Goal: Task Accomplishment & Management: Complete application form

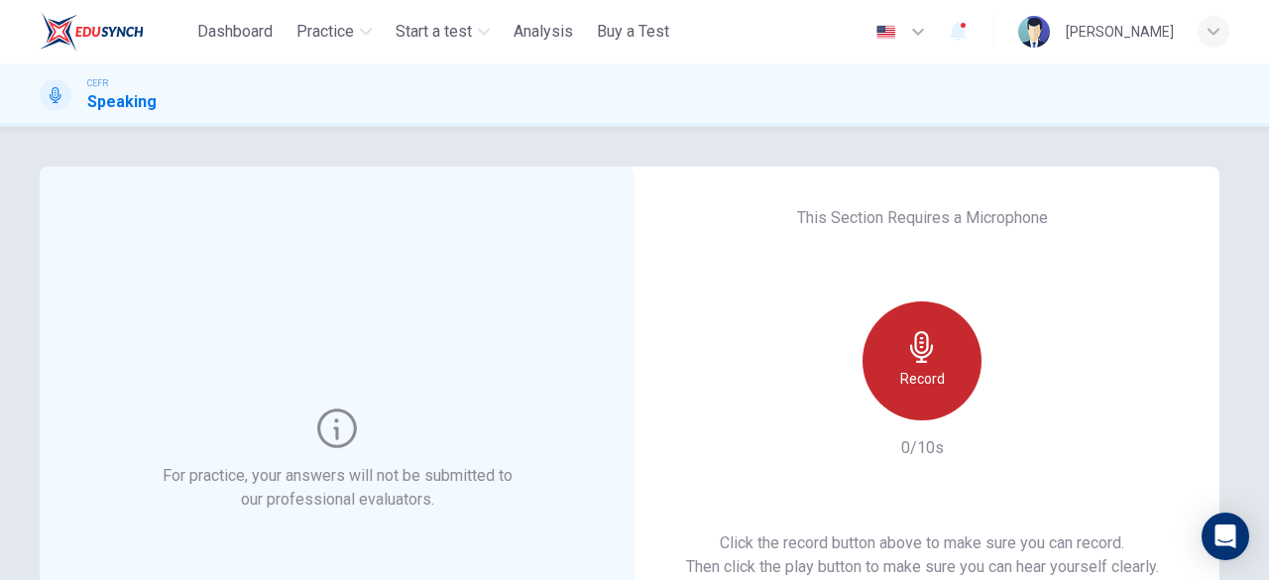
click at [877, 342] on div "Record" at bounding box center [922, 360] width 119 height 119
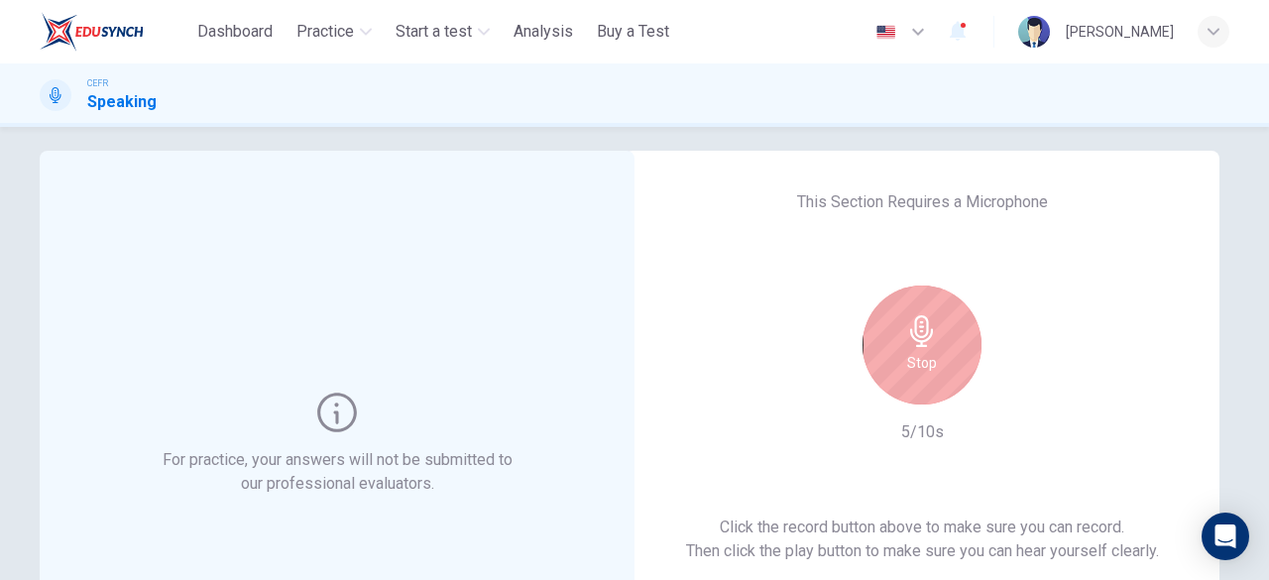
scroll to position [15, 0]
click at [896, 344] on div "Stop" at bounding box center [922, 346] width 119 height 119
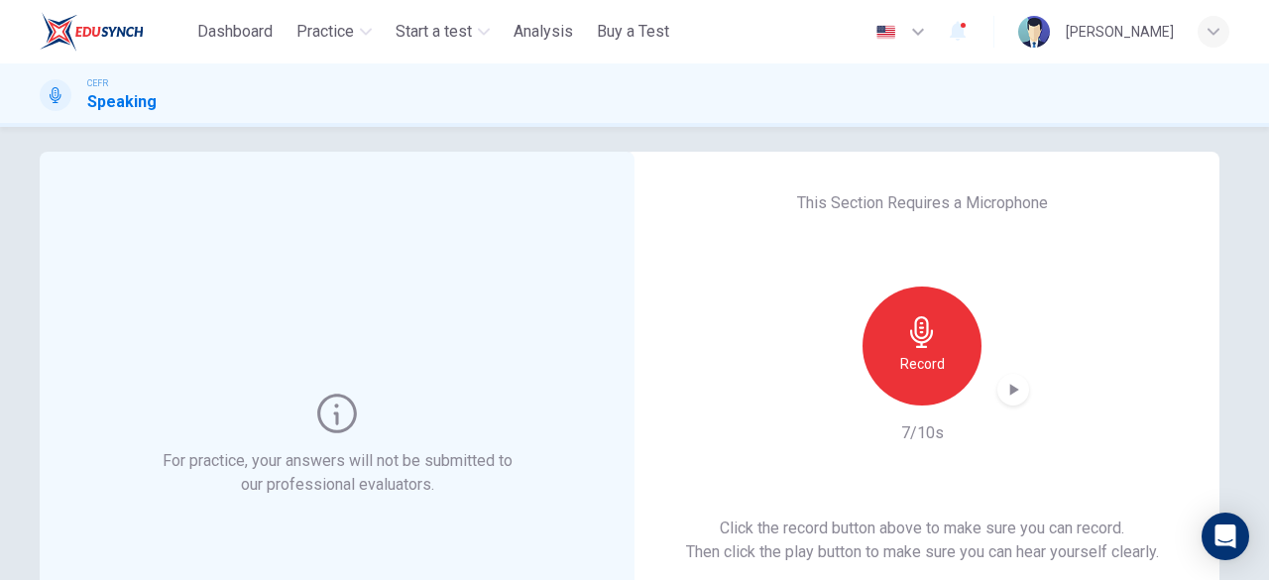
click at [1003, 380] on icon "button" at bounding box center [1013, 390] width 20 height 20
click at [752, 312] on div "This Section Requires a Microphone Record 7/10s Click the record button above t…" at bounding box center [922, 445] width 595 height 587
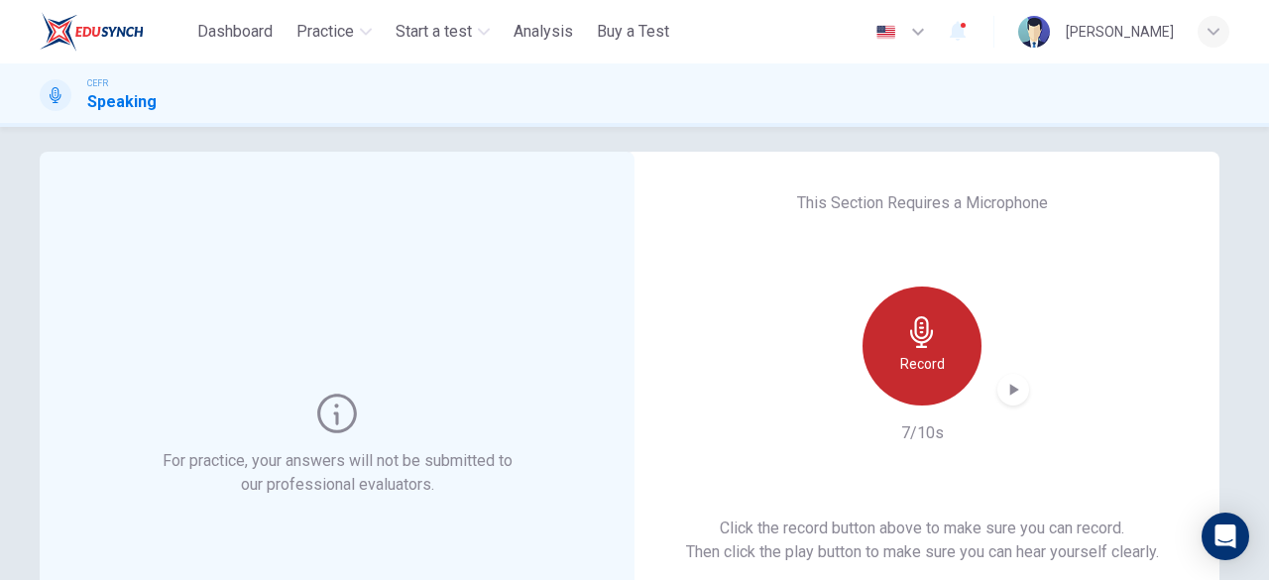
click at [920, 346] on icon "button" at bounding box center [921, 332] width 23 height 32
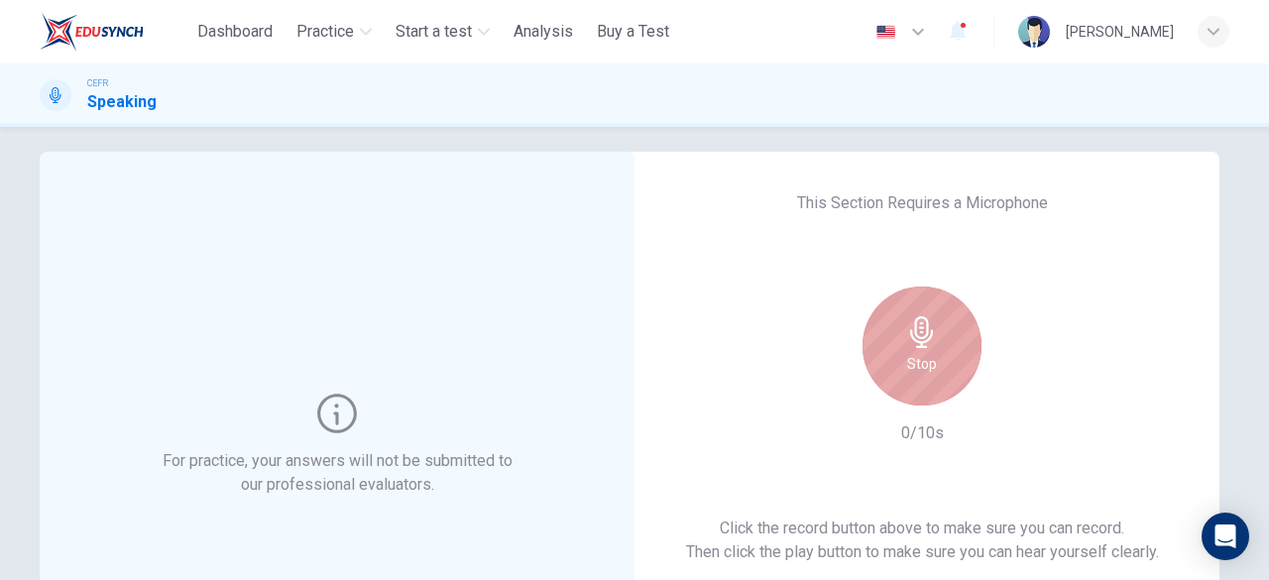
click at [907, 368] on h6 "Stop" at bounding box center [922, 364] width 30 height 24
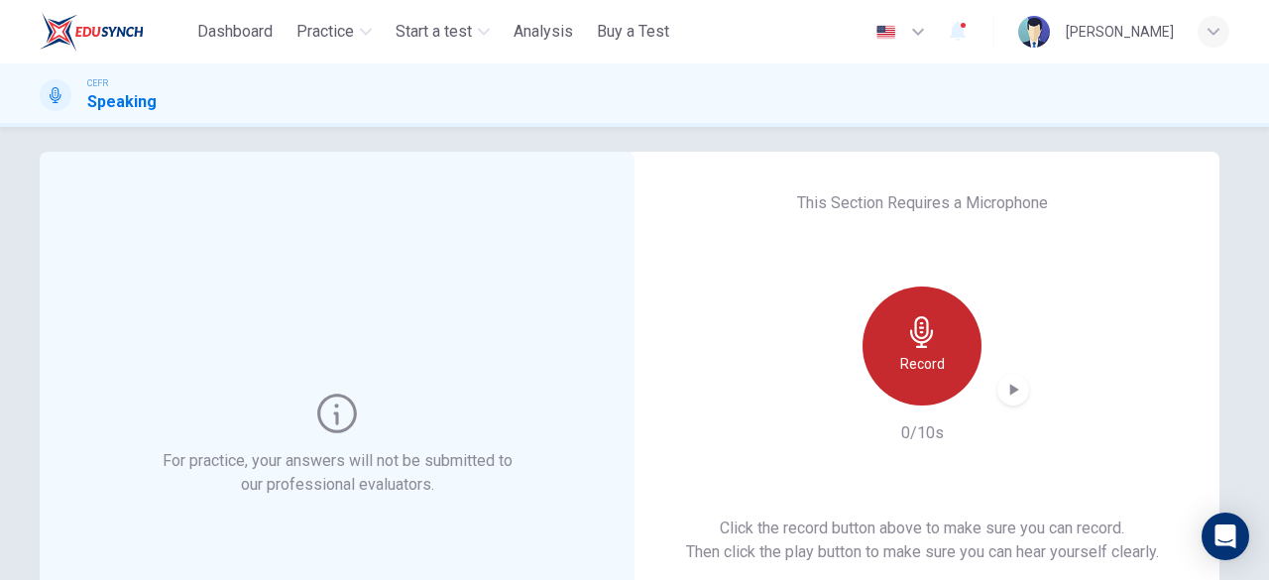
click at [890, 324] on div "Record" at bounding box center [922, 346] width 119 height 119
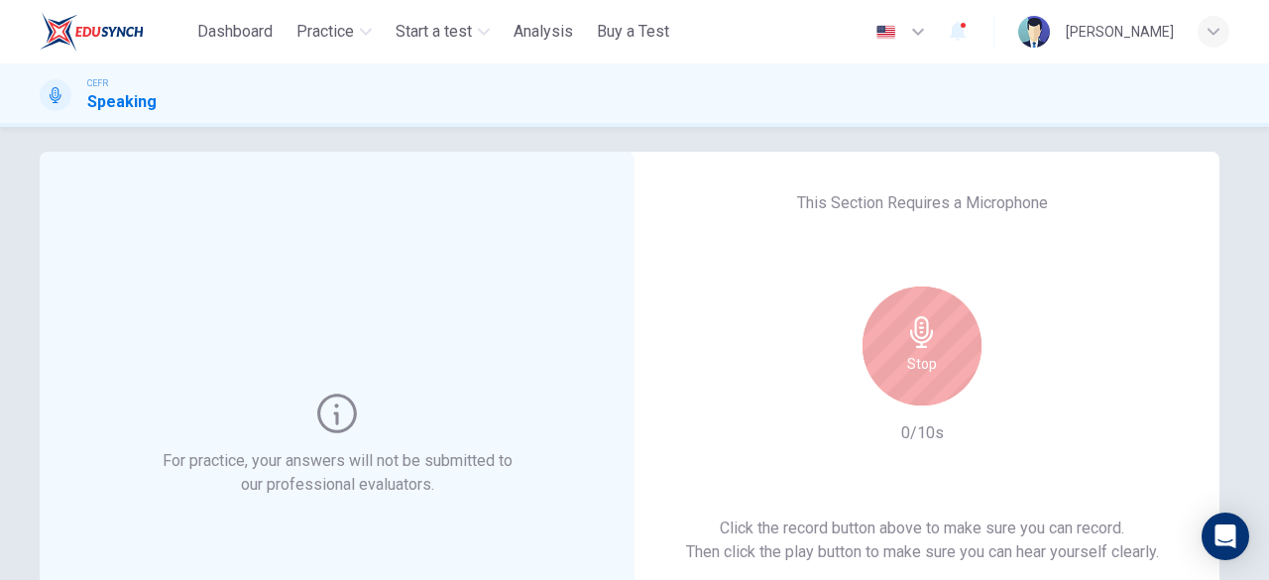
scroll to position [0, 0]
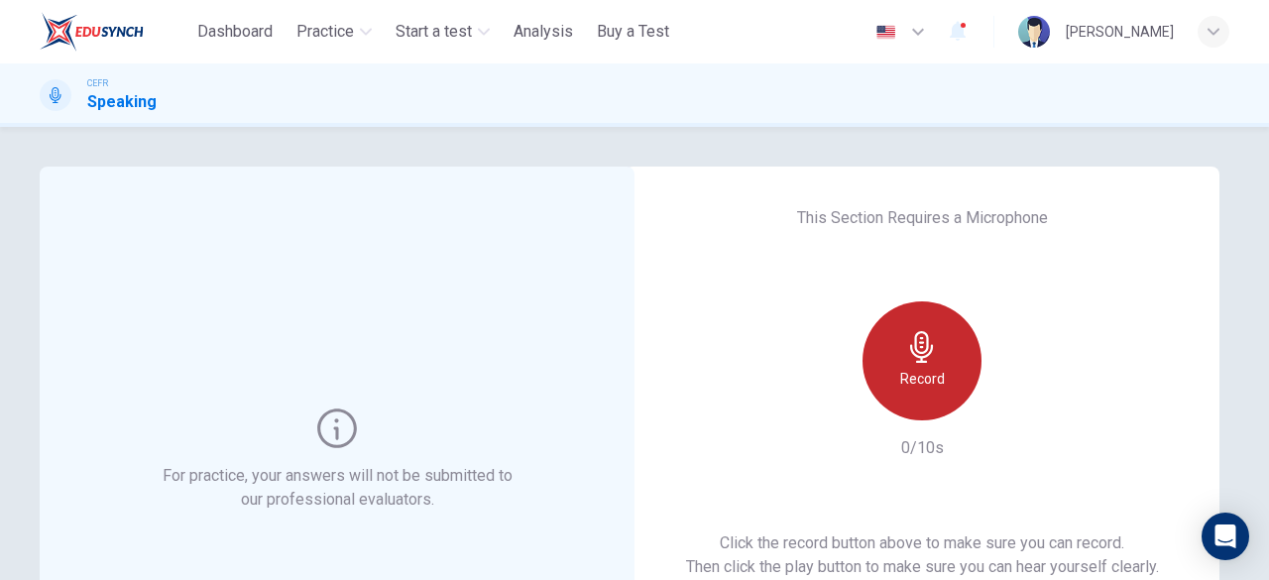
click at [931, 369] on h6 "Record" at bounding box center [922, 379] width 45 height 24
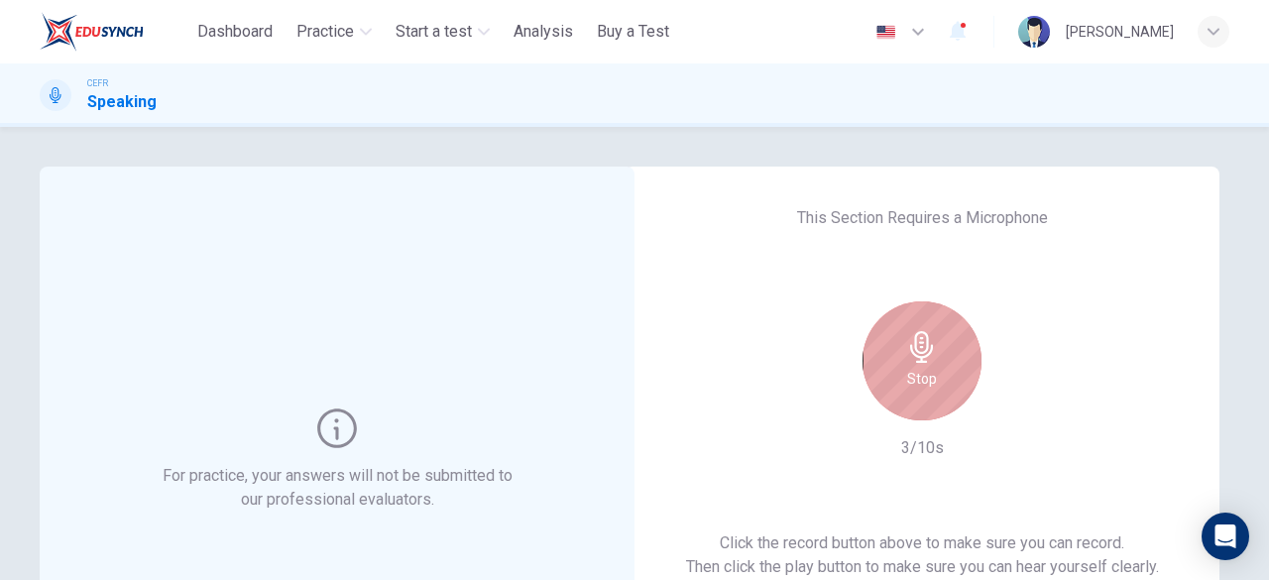
click at [931, 369] on div "Stop" at bounding box center [922, 360] width 119 height 119
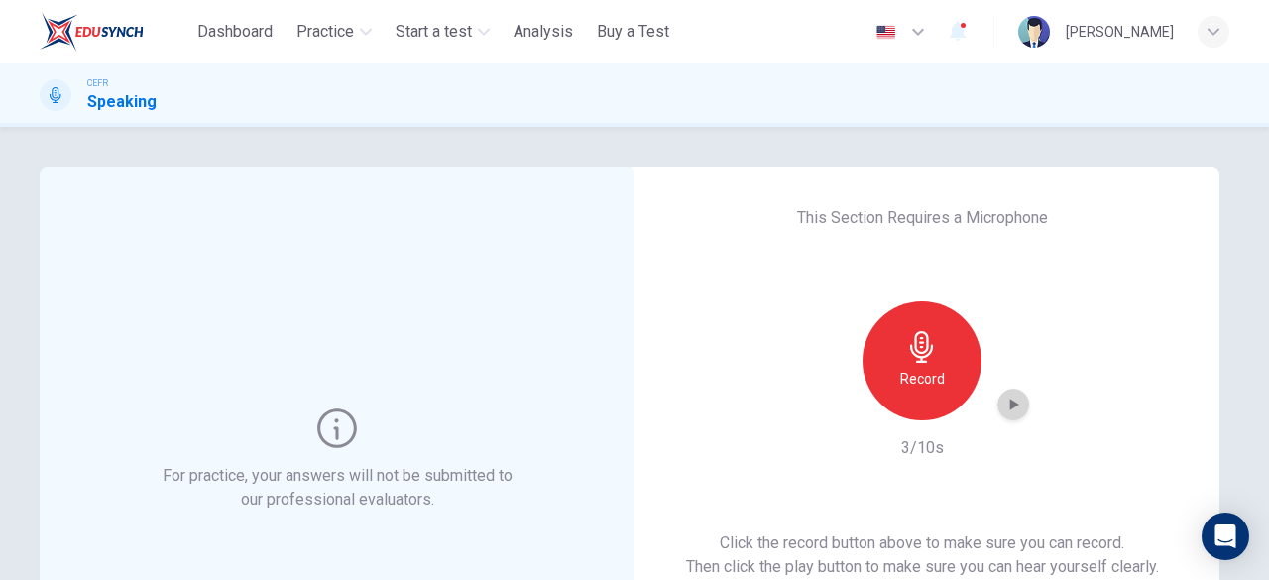
click at [1010, 404] on icon "button" at bounding box center [1014, 405] width 9 height 12
click at [1014, 406] on icon "button" at bounding box center [1013, 405] width 20 height 20
click at [831, 438] on div "Record 3/10s" at bounding box center [922, 380] width 214 height 159
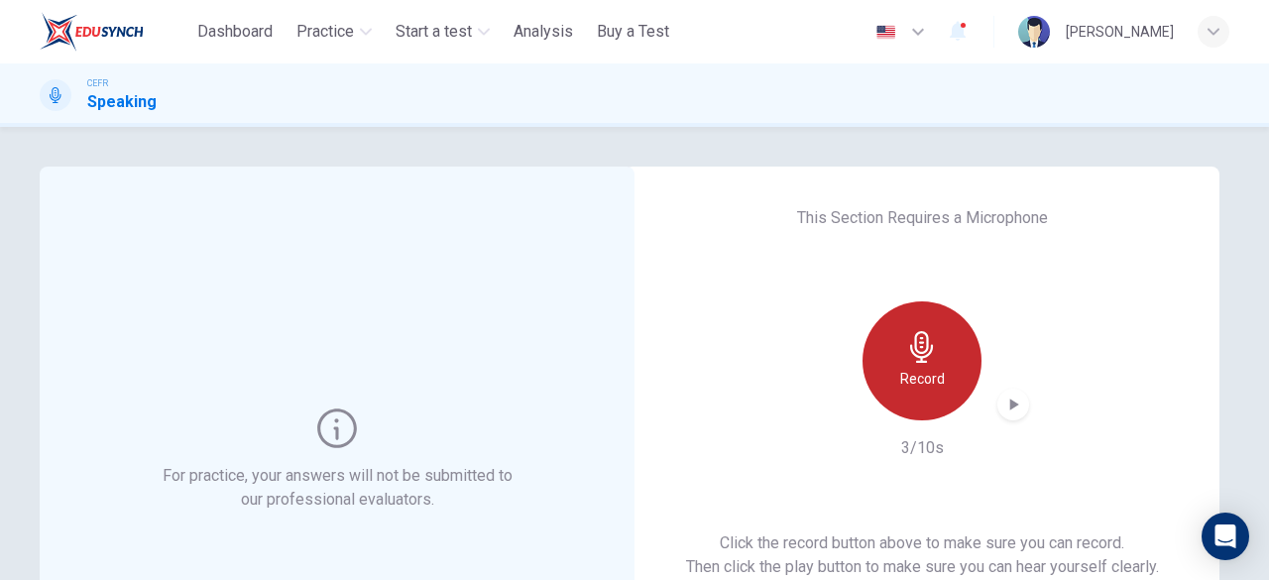
click at [920, 368] on h6 "Record" at bounding box center [922, 379] width 45 height 24
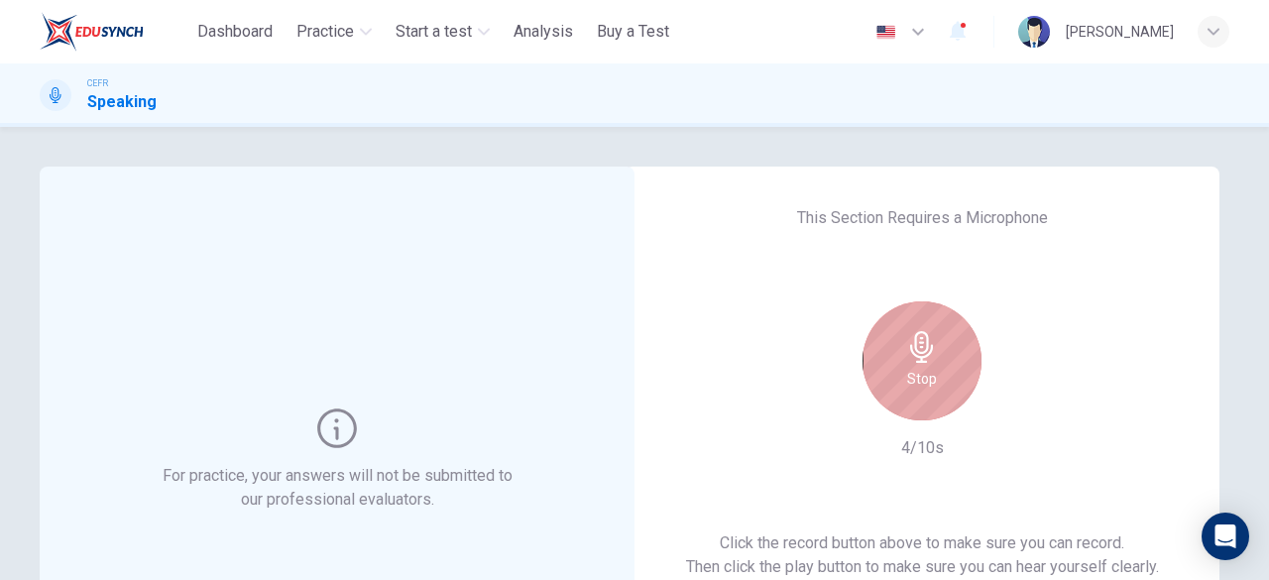
click at [920, 368] on h6 "Stop" at bounding box center [922, 379] width 30 height 24
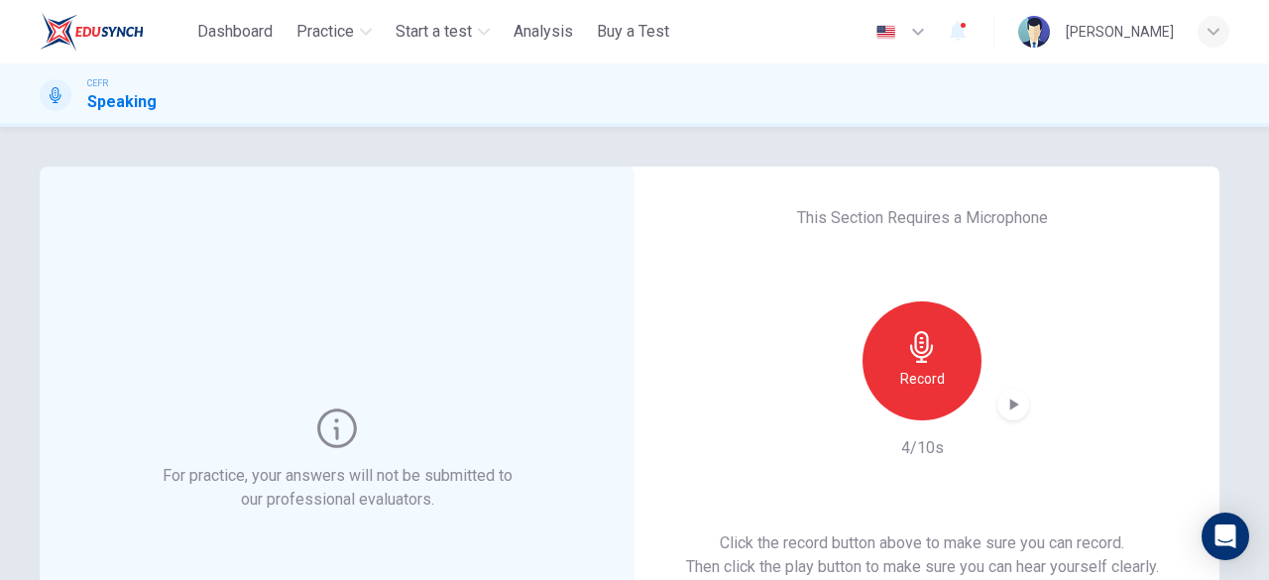
click at [1009, 400] on icon "button" at bounding box center [1013, 405] width 20 height 20
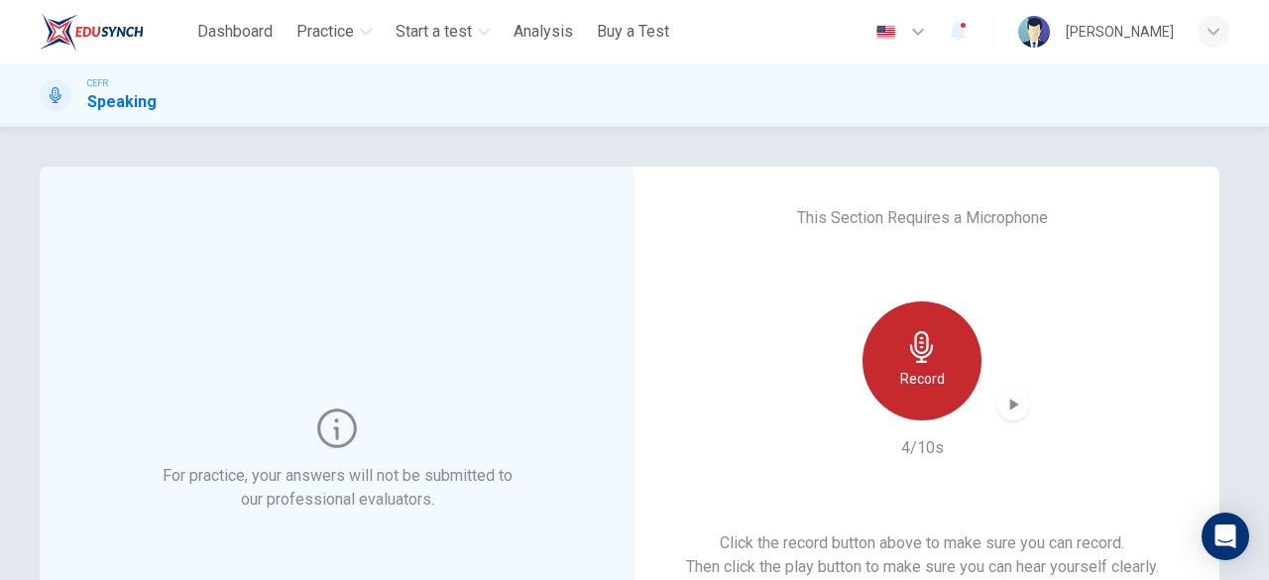
click at [906, 357] on icon "button" at bounding box center [922, 347] width 32 height 32
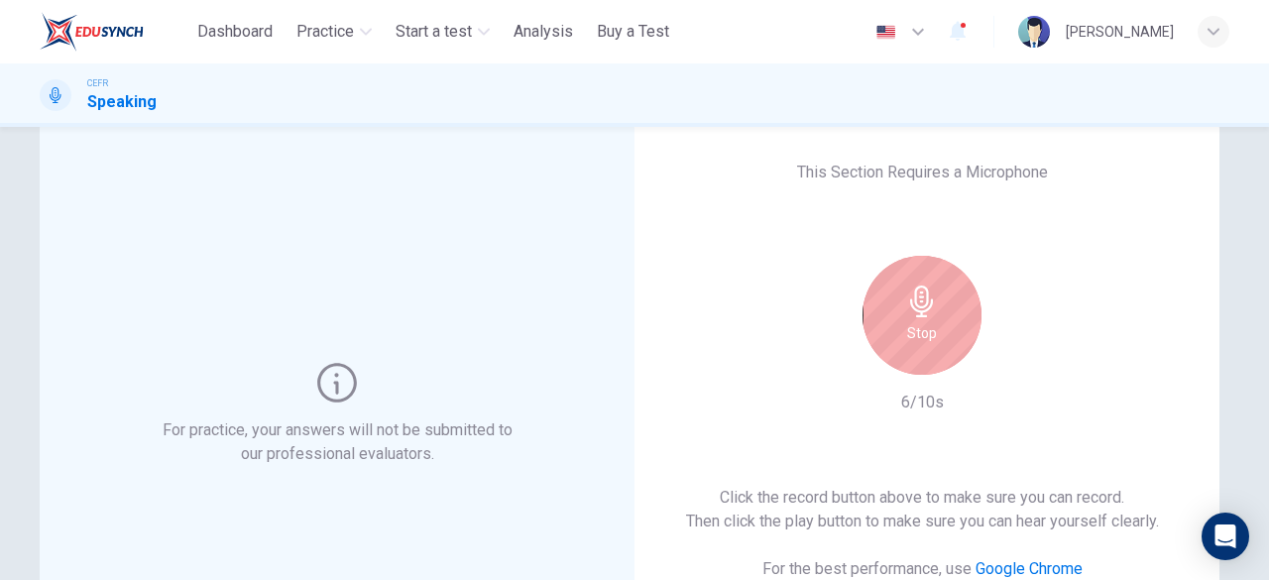
scroll to position [43, 0]
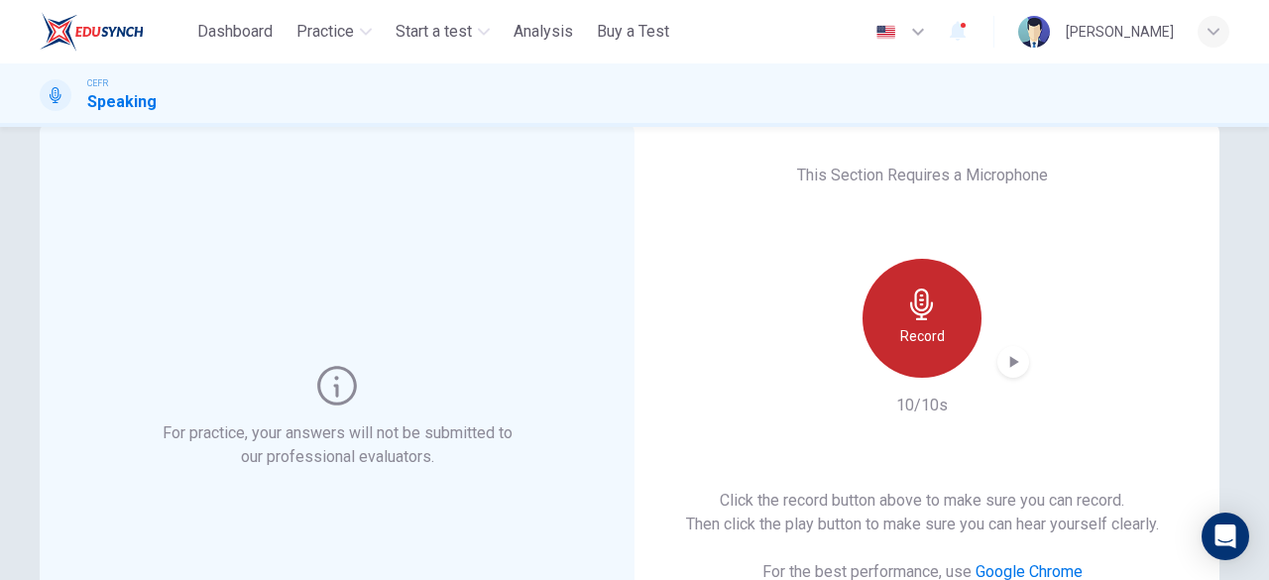
click at [900, 328] on h6 "Record" at bounding box center [922, 336] width 45 height 24
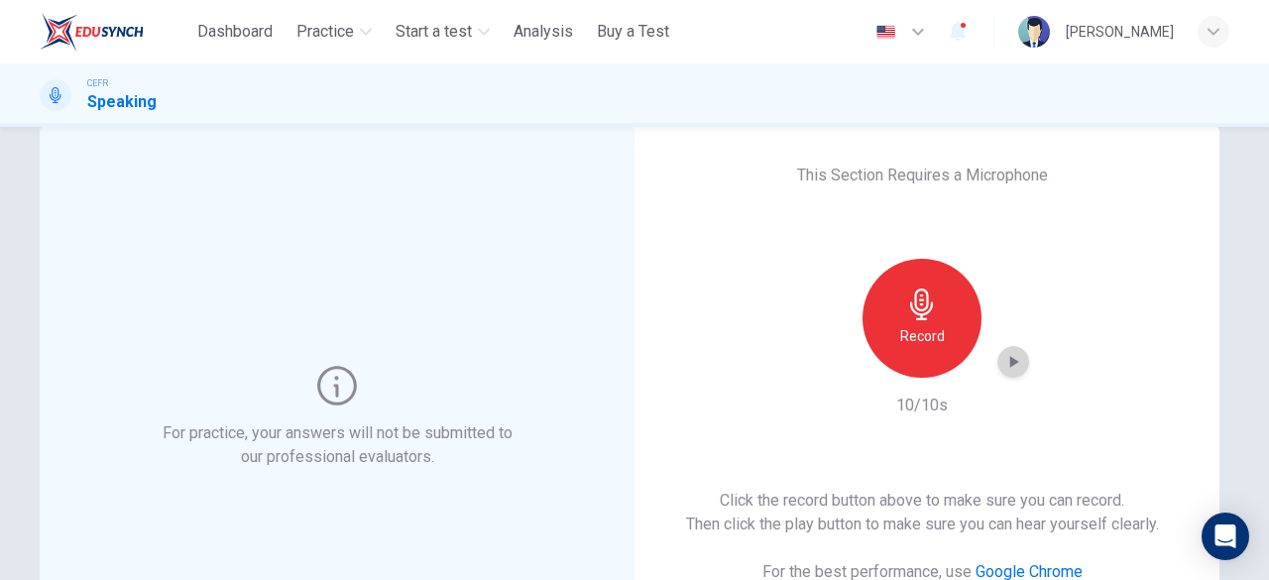
click at [1003, 364] on icon "button" at bounding box center [1013, 362] width 20 height 20
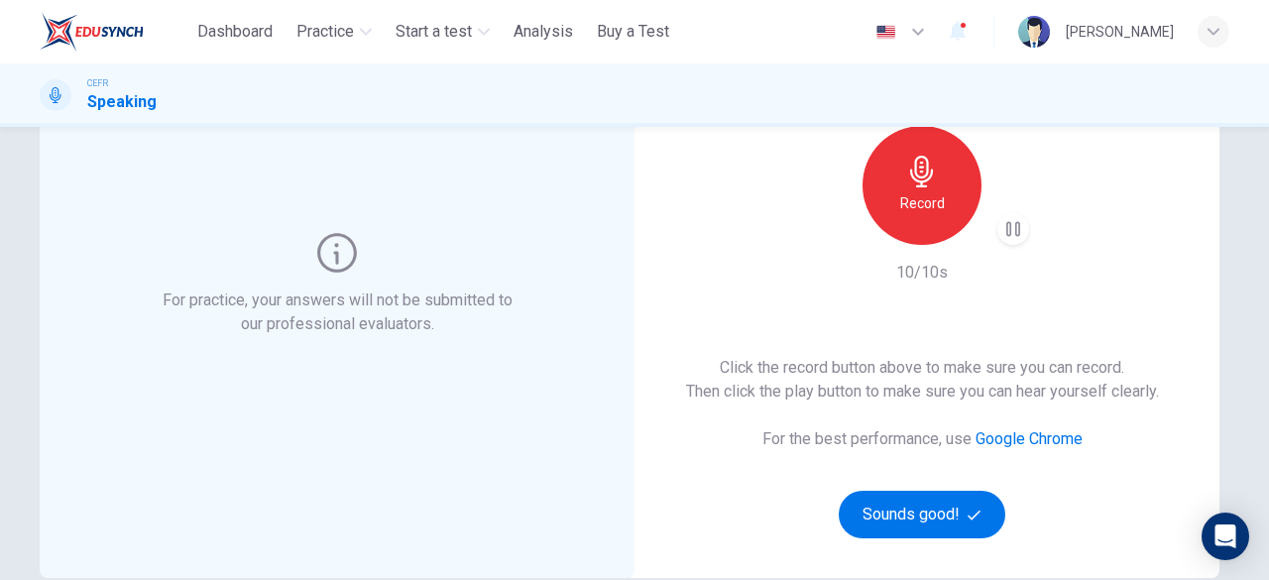
scroll to position [179, 0]
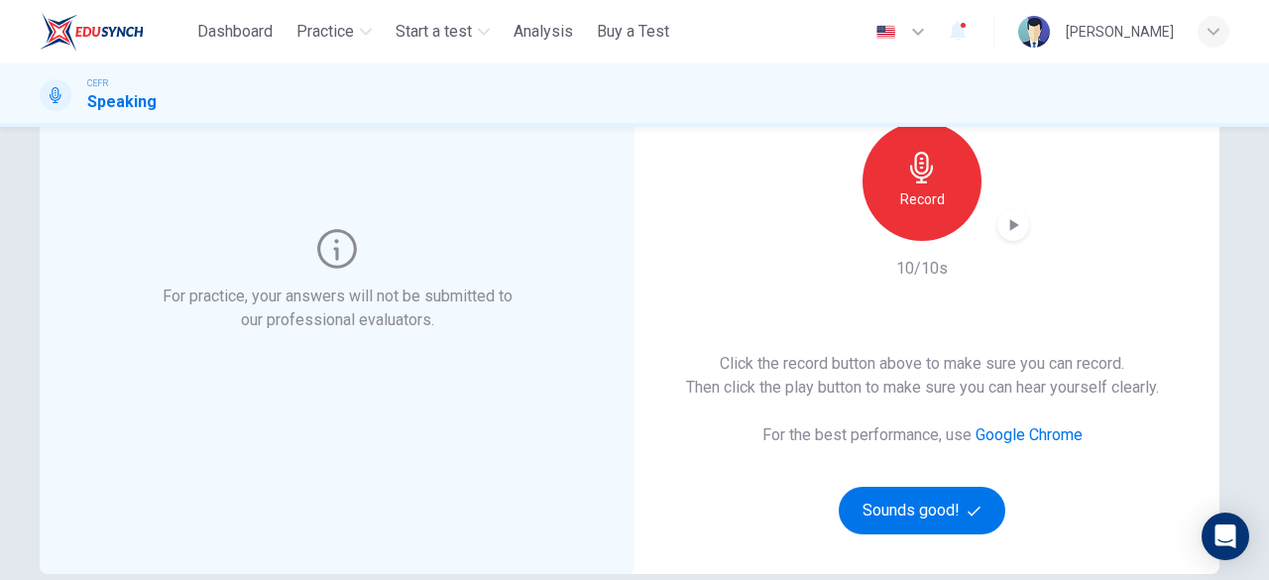
click at [120, 30] on img at bounding box center [92, 32] width 104 height 40
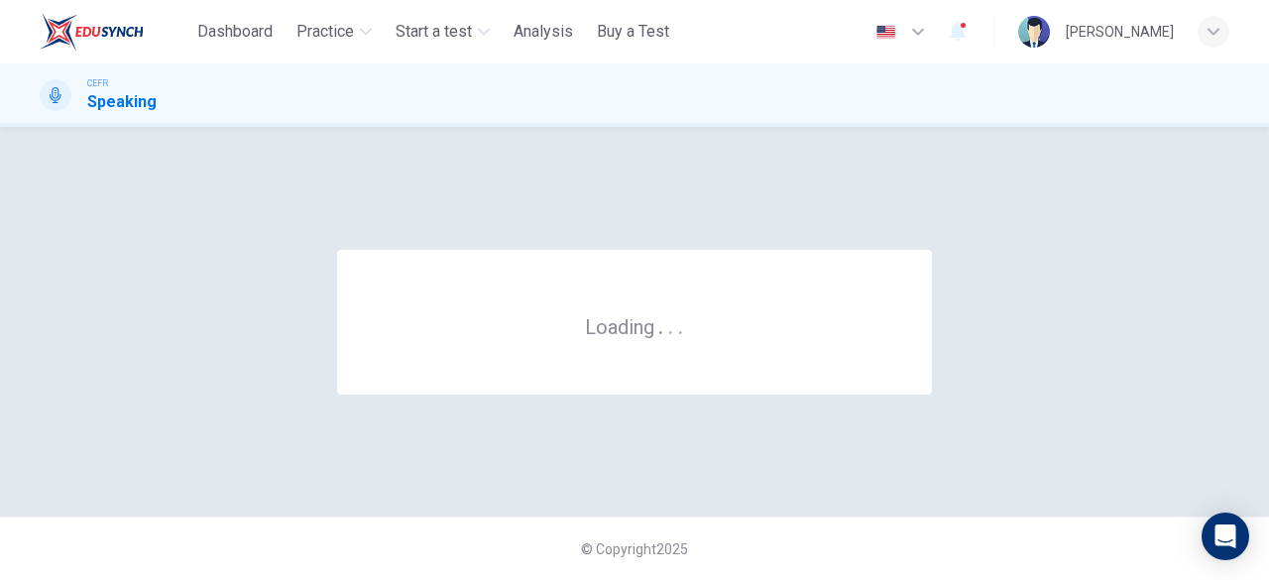
scroll to position [0, 0]
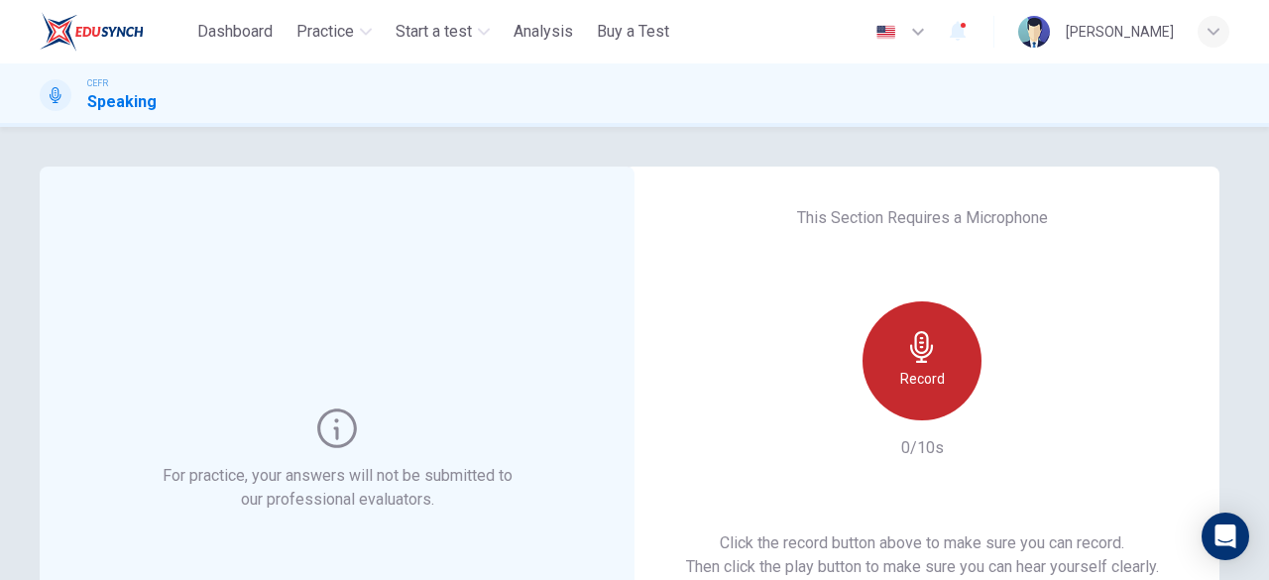
click at [925, 341] on icon "button" at bounding box center [922, 347] width 32 height 32
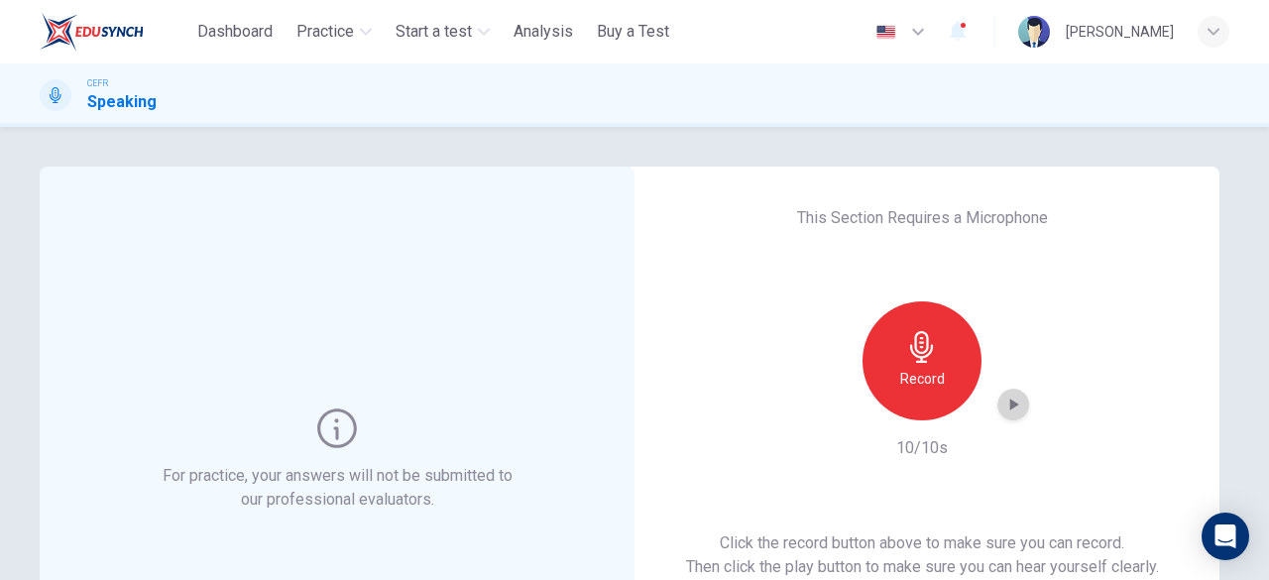
click at [1004, 412] on icon "button" at bounding box center [1013, 405] width 20 height 20
drag, startPoint x: 1215, startPoint y: 8, endPoint x: 841, endPoint y: 463, distance: 588.9
click at [841, 463] on div "This Section Requires a Microphone Record 10/10s Click the record button above …" at bounding box center [922, 460] width 595 height 587
click at [1019, 407] on div "This Section Requires a Microphone Record 10/10s Click the record button above …" at bounding box center [922, 460] width 595 height 587
click at [1019, 407] on div "button" at bounding box center [1013, 405] width 32 height 32
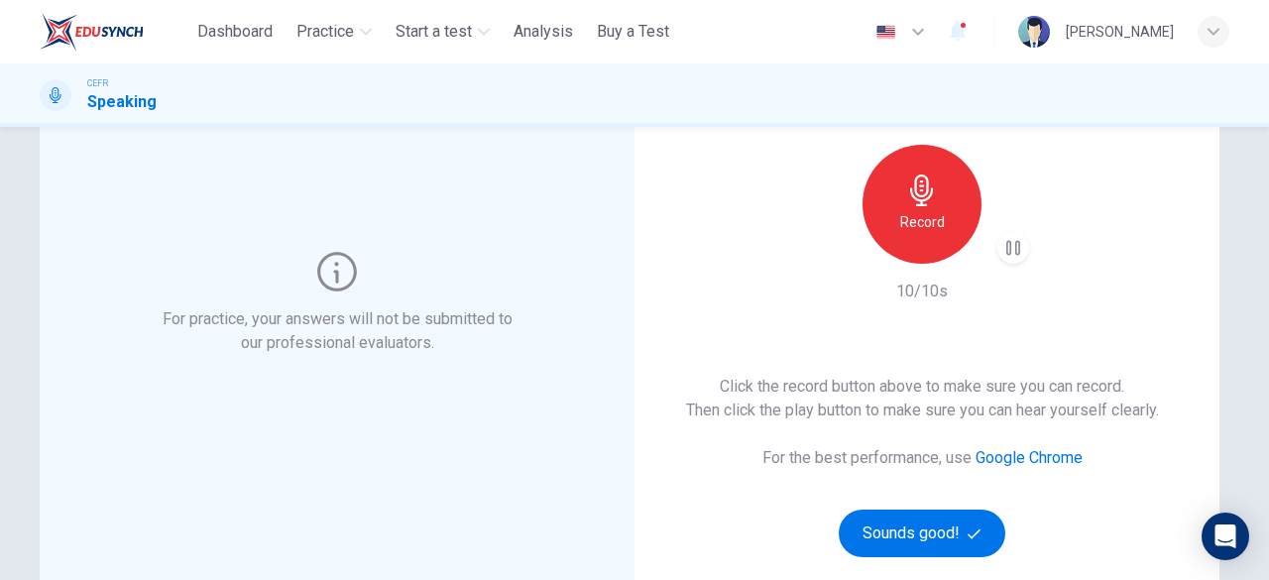
scroll to position [227, 0]
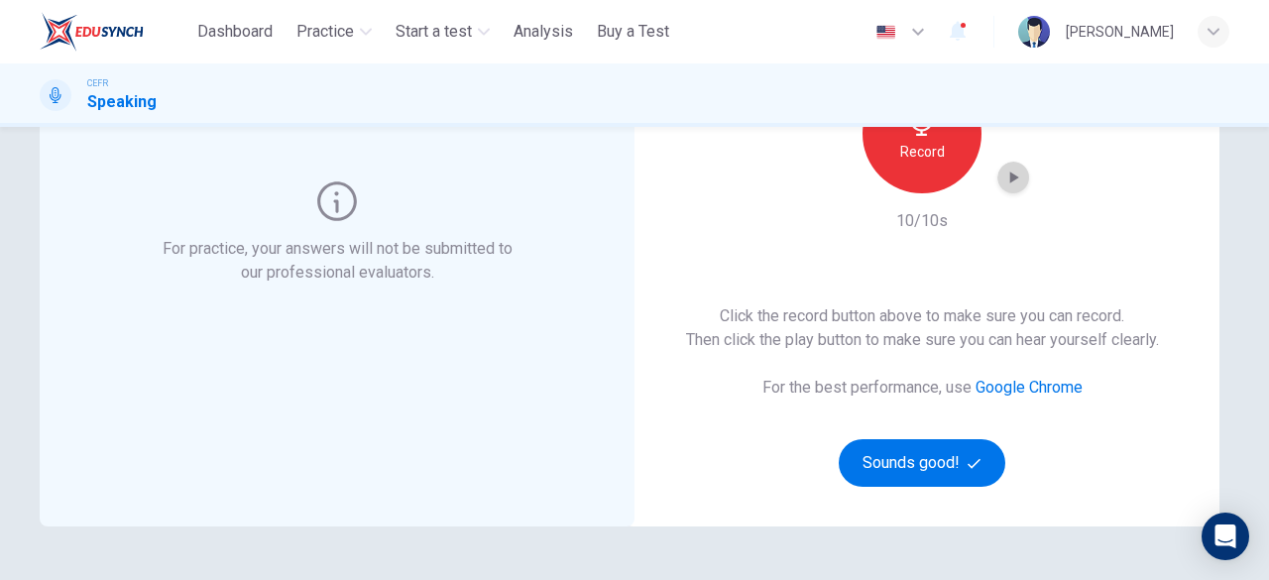
click at [1003, 177] on icon "button" at bounding box center [1013, 178] width 20 height 20
click at [928, 174] on div "Record" at bounding box center [922, 133] width 119 height 119
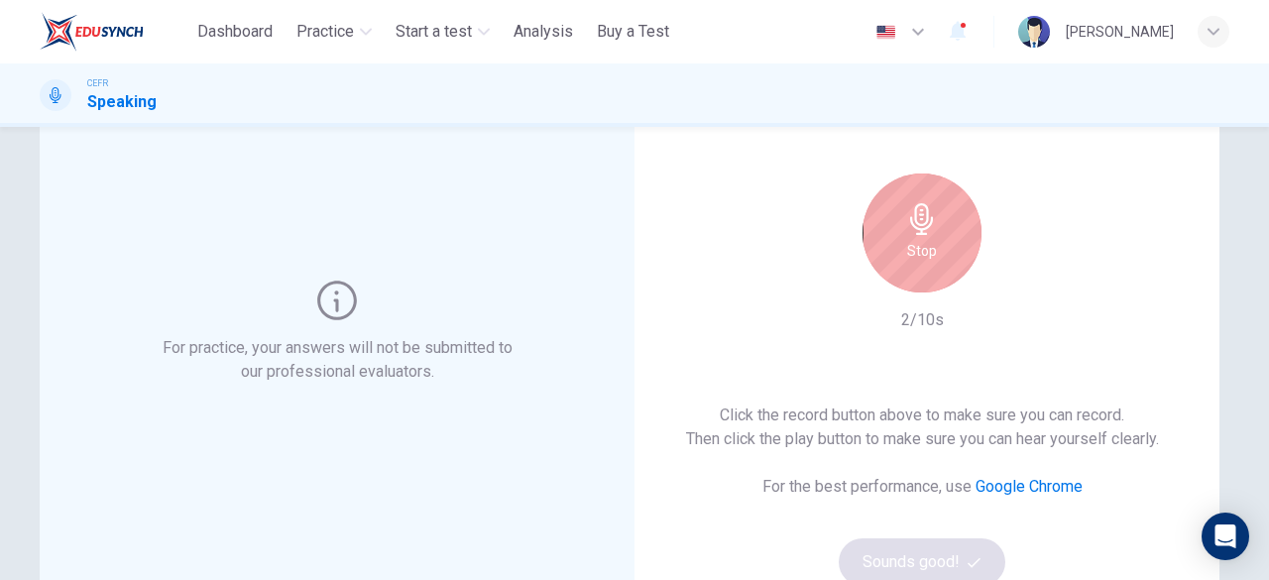
scroll to position [126, 0]
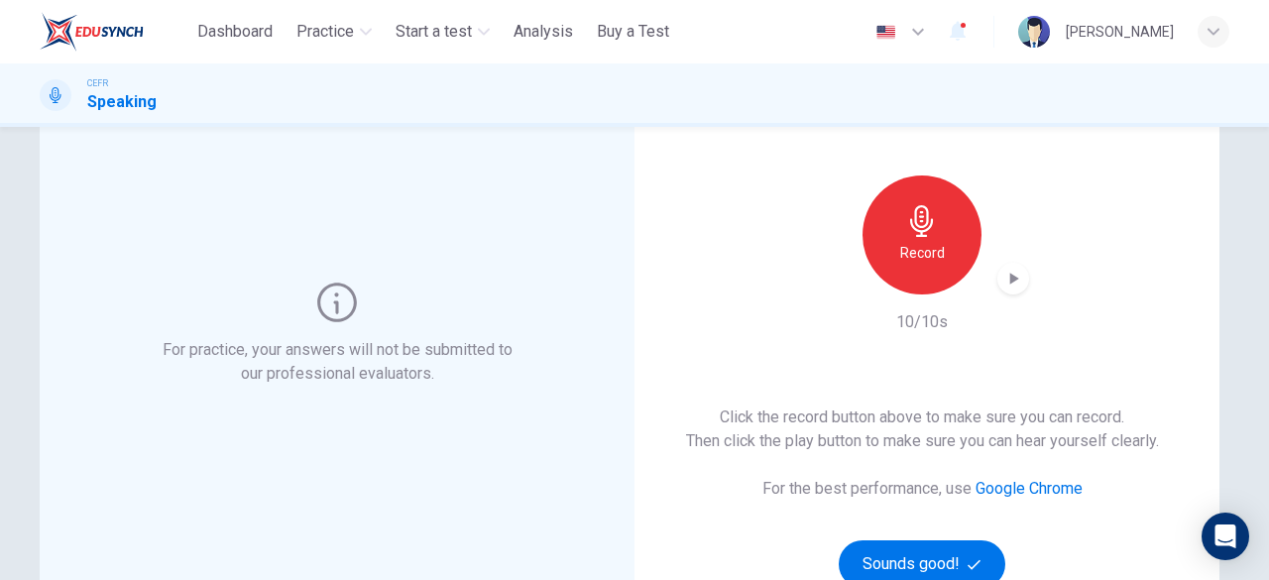
click at [1026, 283] on div "This Section Requires a Microphone Record 10/10s Click the record button above …" at bounding box center [922, 334] width 595 height 587
click at [1003, 279] on icon "button" at bounding box center [1013, 279] width 20 height 20
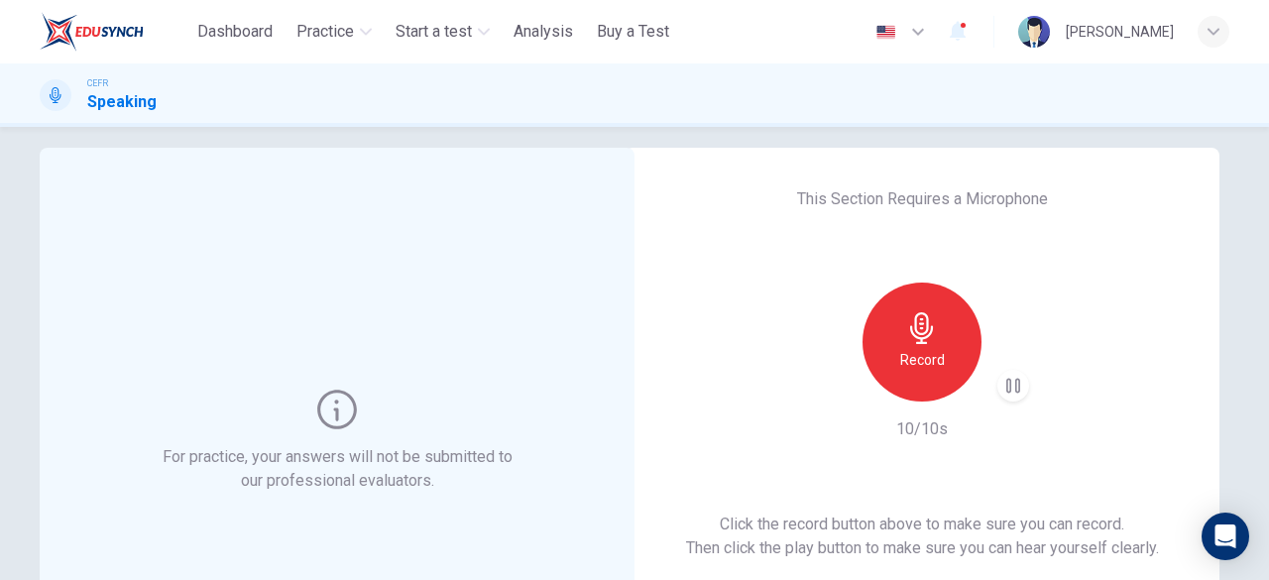
scroll to position [17, 0]
click at [1003, 387] on icon "button" at bounding box center [1013, 388] width 20 height 20
click at [997, 399] on div "button" at bounding box center [1013, 388] width 32 height 32
click at [997, 437] on div "Record 10/10s" at bounding box center [922, 364] width 214 height 159
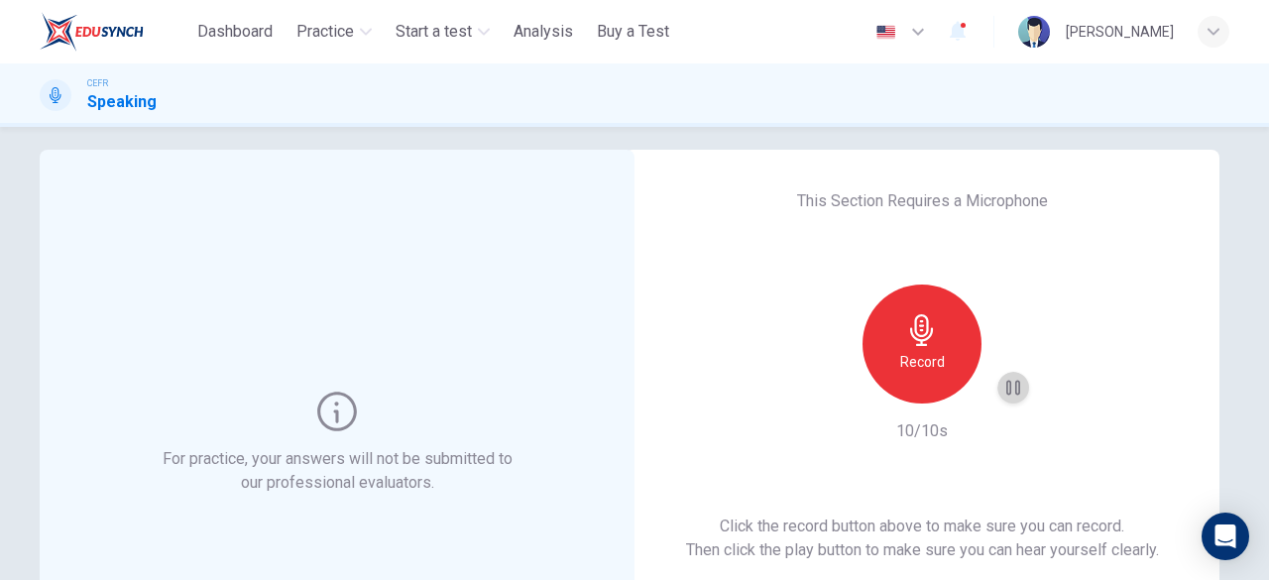
click at [1007, 379] on icon "button" at bounding box center [1013, 388] width 20 height 20
click at [793, 331] on div "This Section Requires a Microphone Record 10/10s Click the record button above …" at bounding box center [922, 443] width 595 height 587
click at [1011, 386] on icon "button" at bounding box center [1014, 388] width 9 height 12
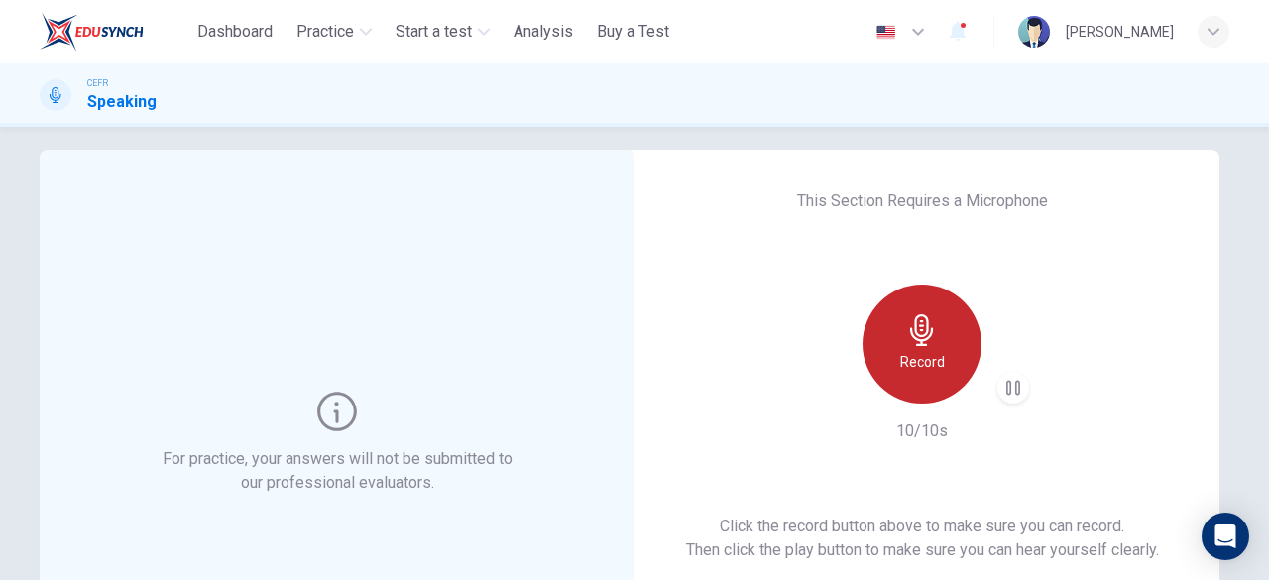
click at [915, 329] on icon "button" at bounding box center [921, 330] width 23 height 32
click at [874, 447] on div "This Section Requires a Microphone Record 10/10s Click the record button above …" at bounding box center [922, 443] width 595 height 587
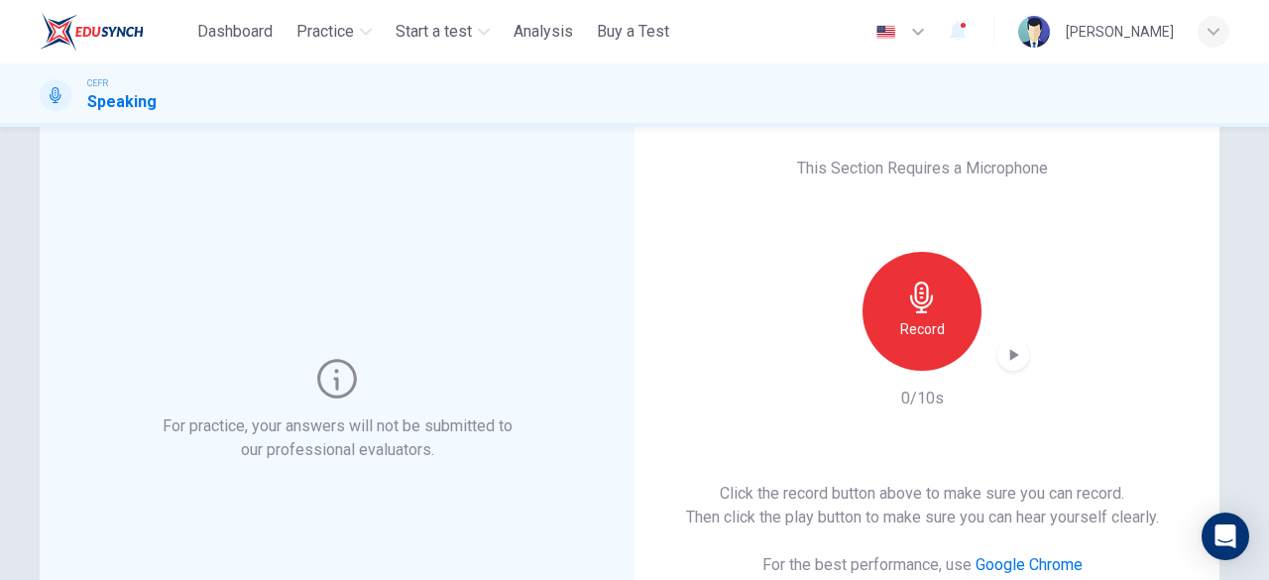
scroll to position [45, 0]
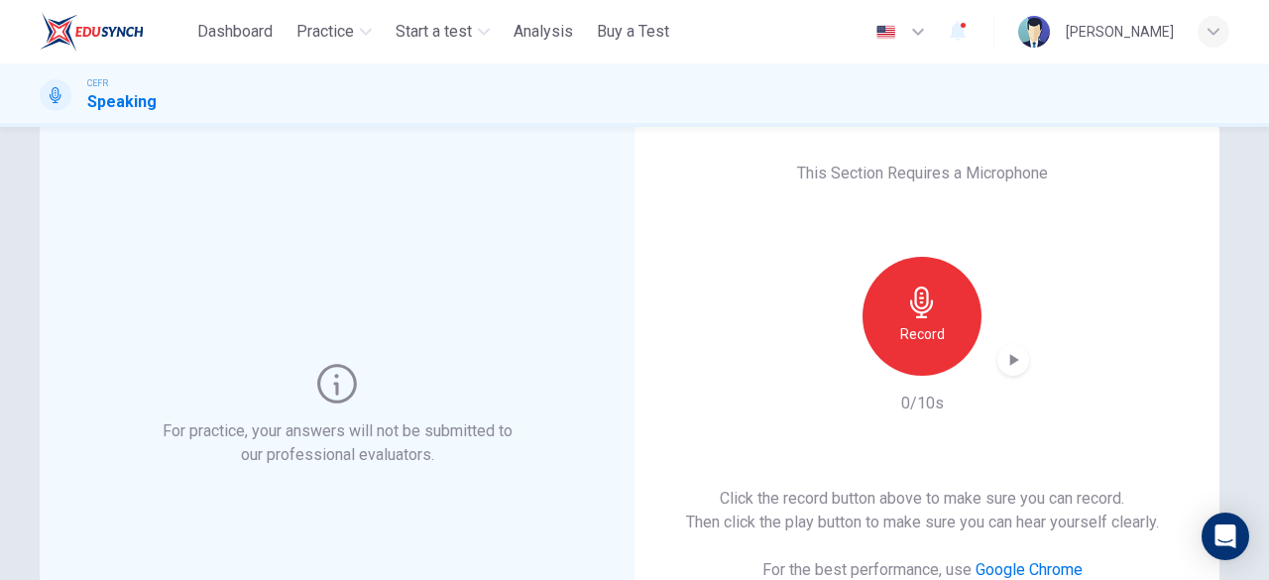
click at [939, 318] on div "Record" at bounding box center [922, 316] width 119 height 119
click at [1017, 371] on div "button" at bounding box center [1013, 360] width 32 height 32
click at [693, 360] on div "This Section Requires a Microphone Record 10/10s Click the record button above …" at bounding box center [922, 415] width 595 height 587
click at [1008, 366] on icon "button" at bounding box center [1013, 360] width 20 height 20
click at [1009, 360] on icon "button" at bounding box center [1013, 360] width 20 height 20
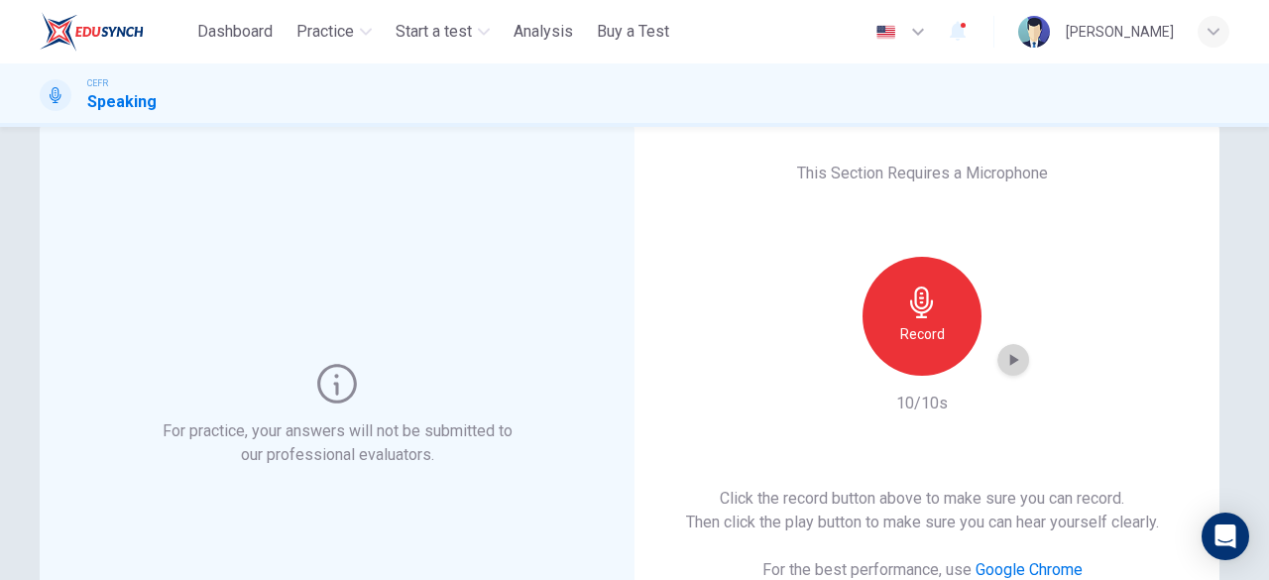
click at [1010, 360] on icon "button" at bounding box center [1014, 360] width 9 height 12
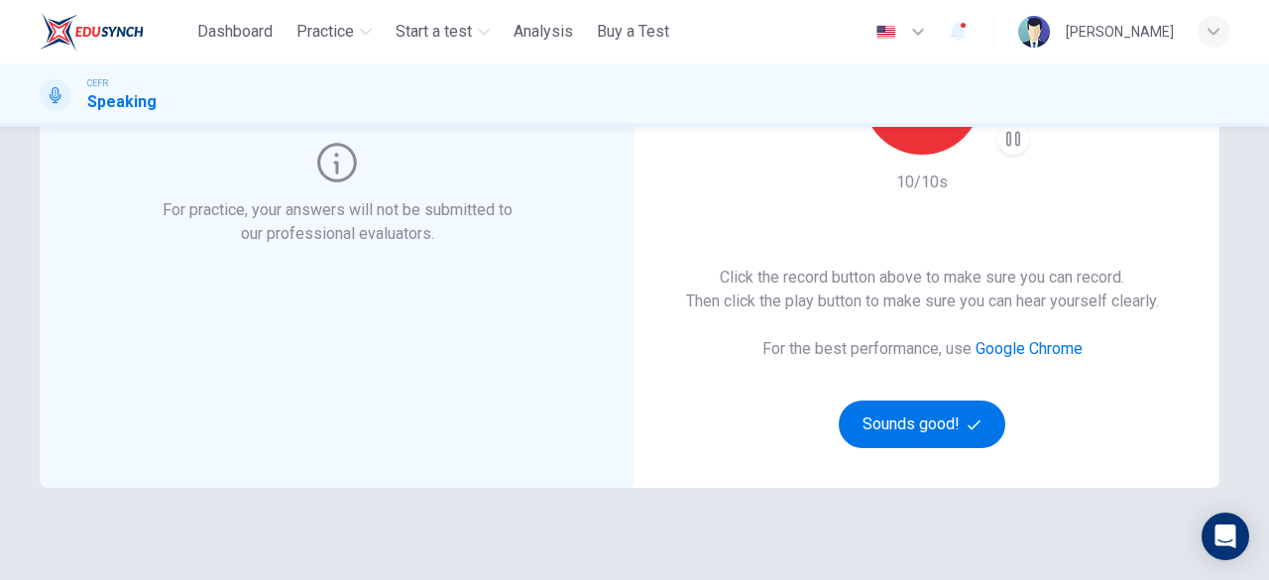
scroll to position [267, 0]
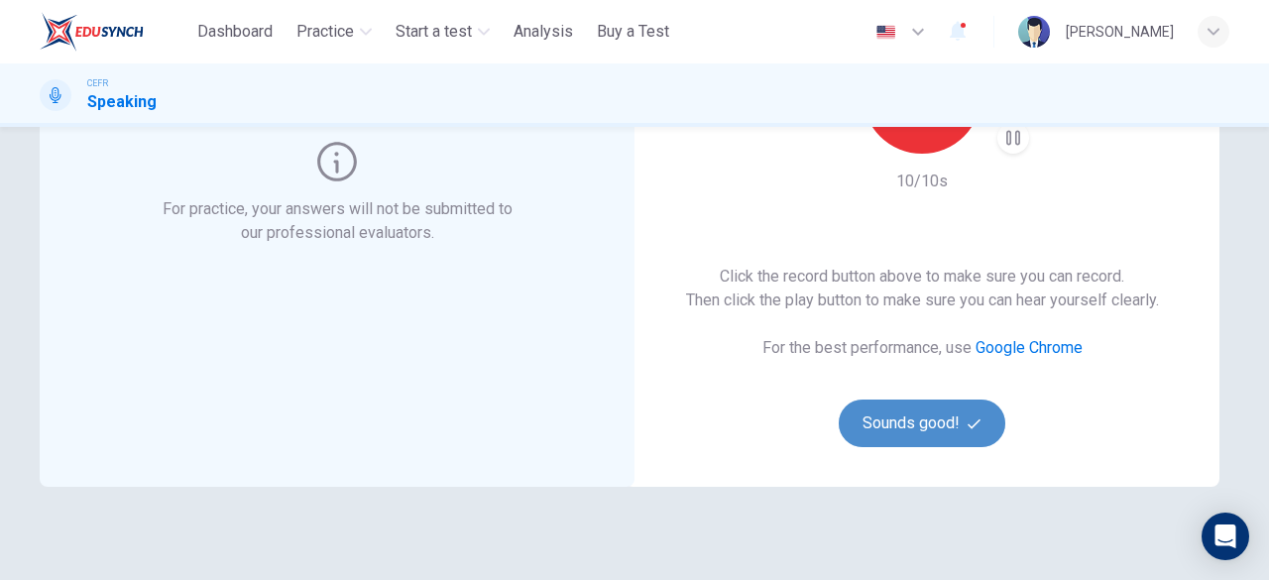
click at [890, 421] on button "Sounds good!" at bounding box center [922, 424] width 167 height 48
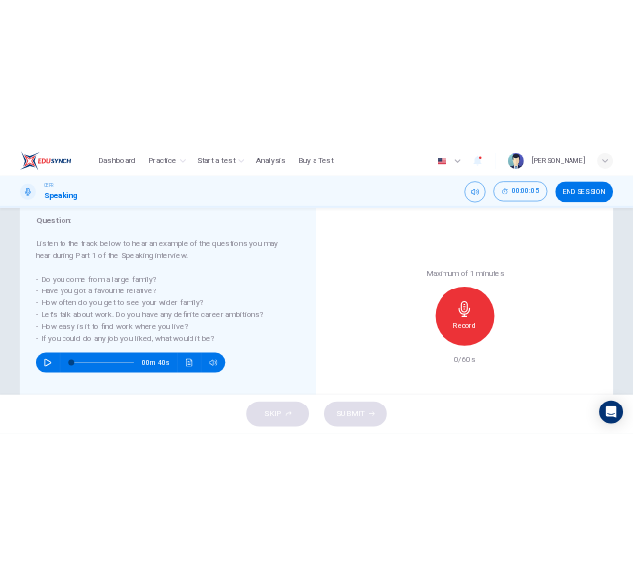
scroll to position [290, 0]
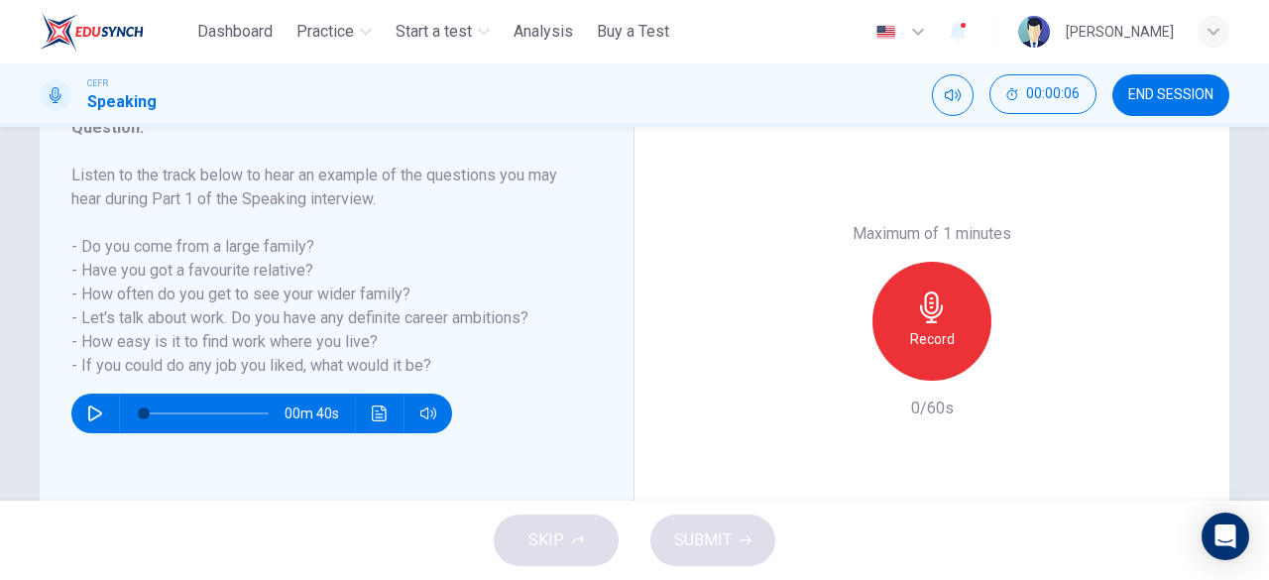
click at [890, 336] on div "Record" at bounding box center [931, 321] width 119 height 119
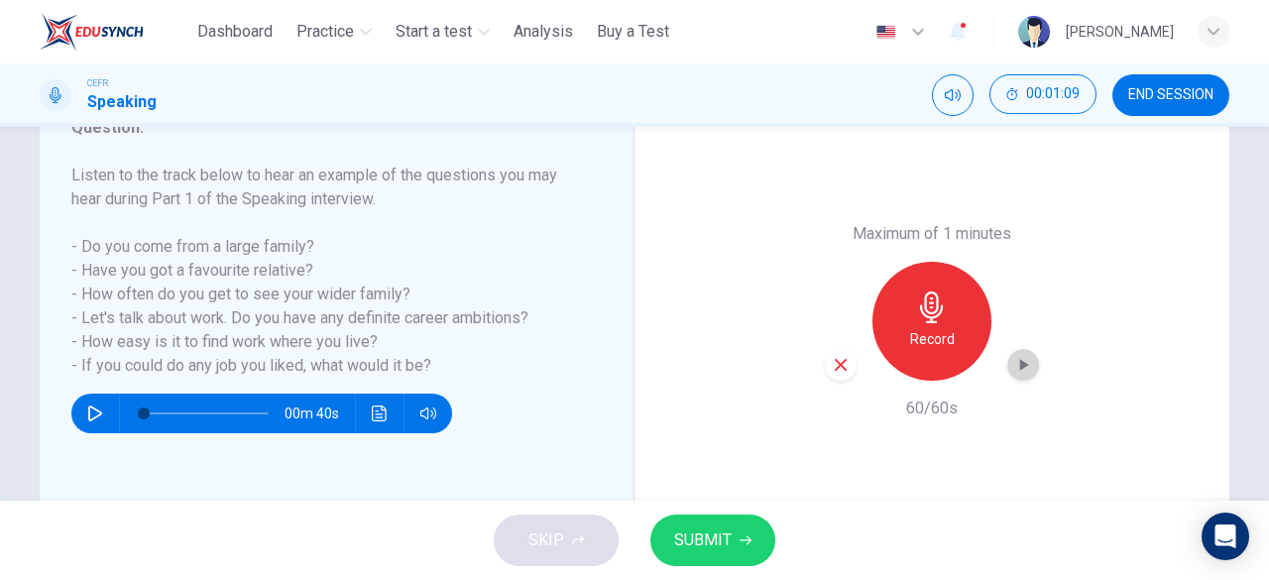
click at [1013, 362] on icon "button" at bounding box center [1023, 365] width 20 height 20
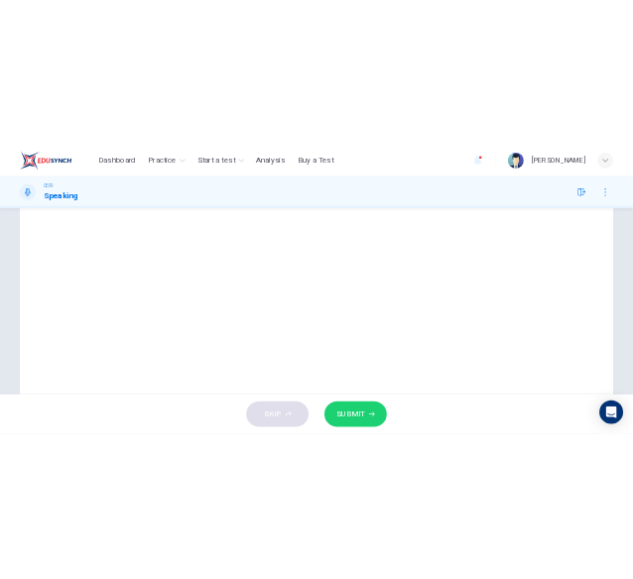
scroll to position [117, 0]
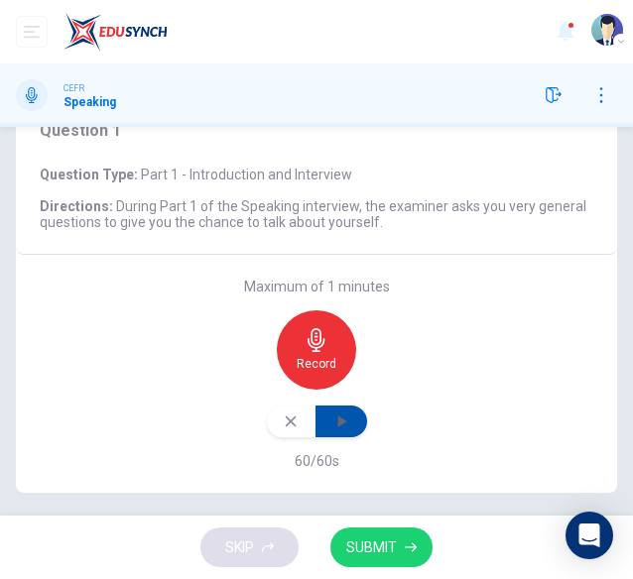
click at [338, 413] on icon "button" at bounding box center [341, 421] width 20 height 20
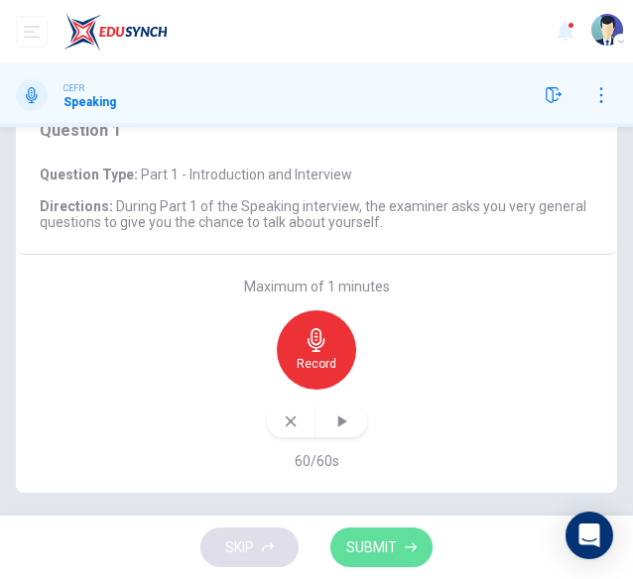
click at [375, 546] on span "SUBMIT" at bounding box center [371, 547] width 51 height 25
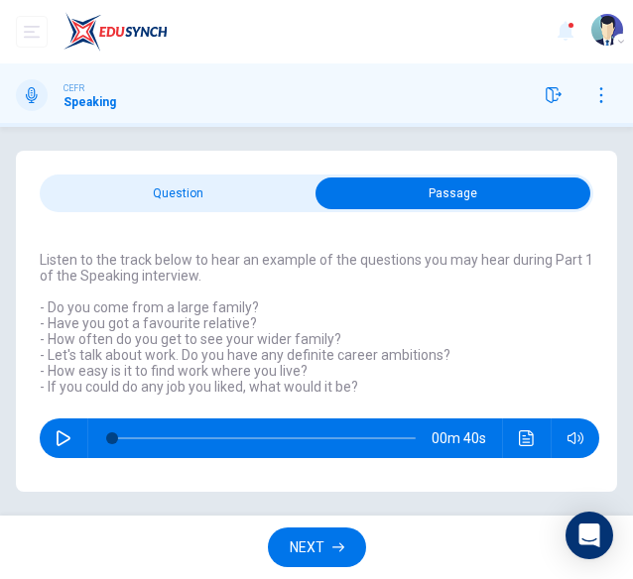
scroll to position [0, 0]
click at [337, 545] on icon "button" at bounding box center [338, 547] width 12 height 12
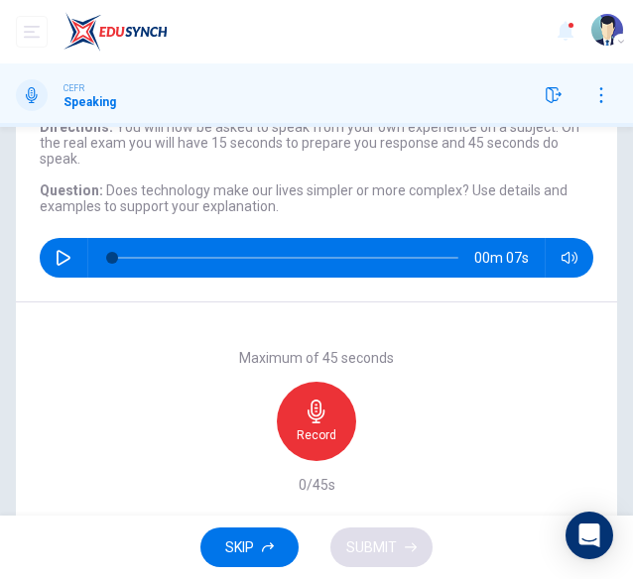
scroll to position [136, 0]
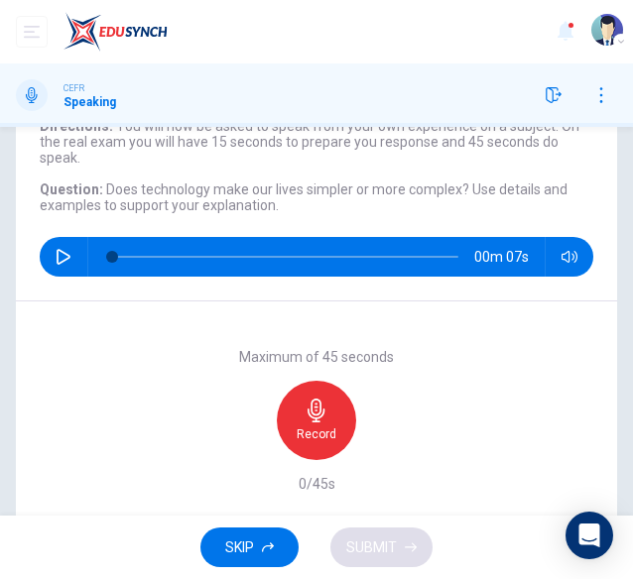
click at [311, 421] on div "Record" at bounding box center [316, 420] width 79 height 79
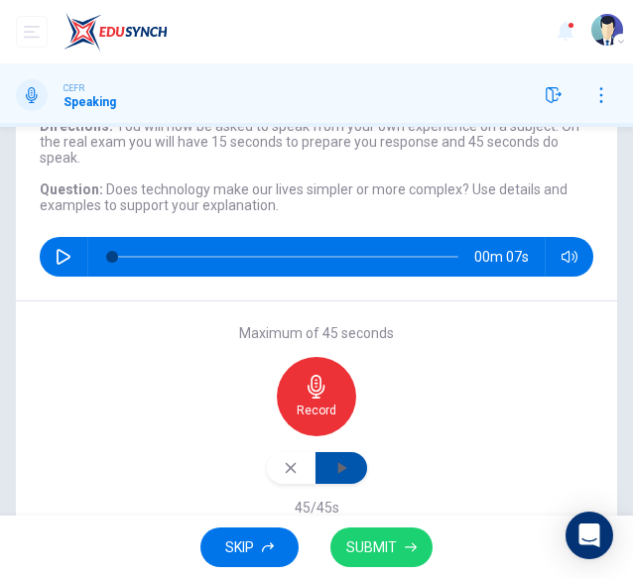
click at [335, 471] on icon "button" at bounding box center [341, 468] width 20 height 20
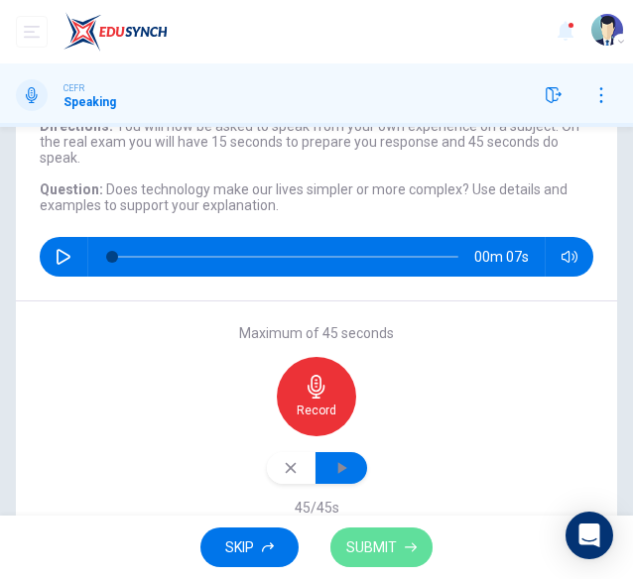
click at [395, 560] on button "SUBMIT" at bounding box center [381, 547] width 102 height 41
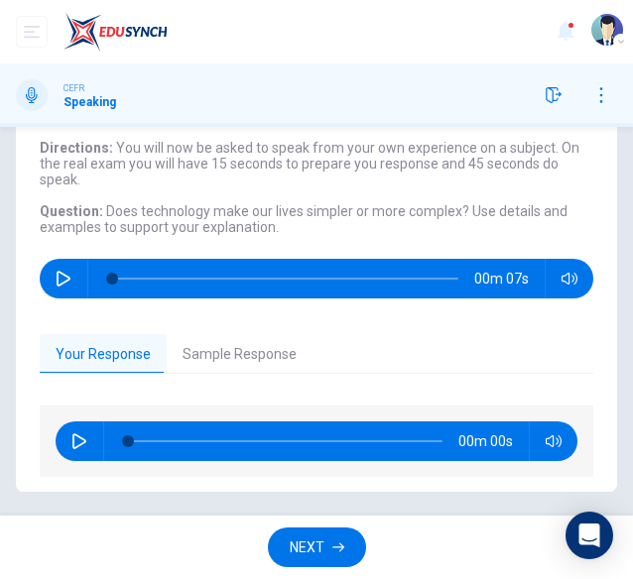
scroll to position [113, 0]
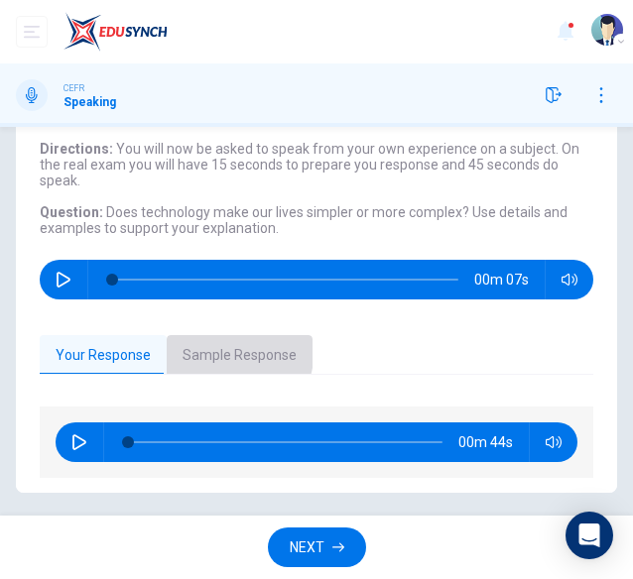
click at [202, 347] on button "Sample Response" at bounding box center [240, 356] width 146 height 42
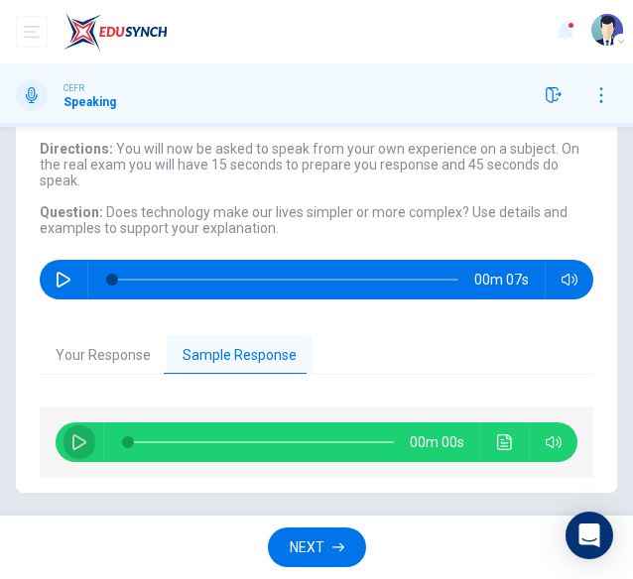
click at [80, 444] on icon "button" at bounding box center [79, 442] width 16 height 16
click at [78, 452] on button "button" at bounding box center [79, 442] width 32 height 40
type input "**"
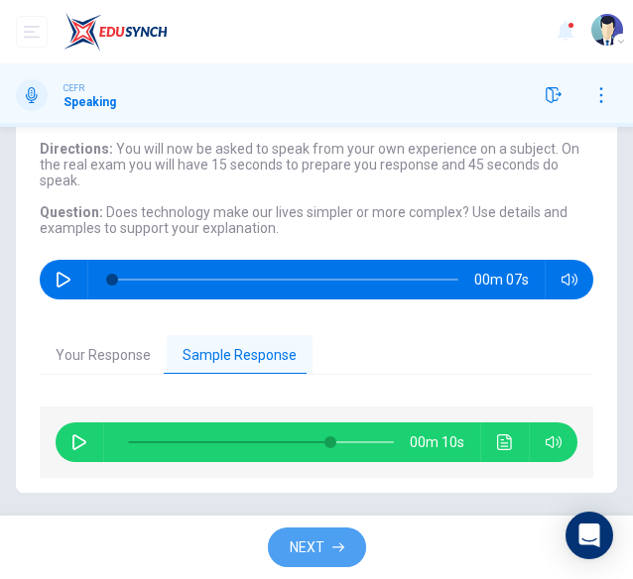
click at [299, 548] on span "NEXT" at bounding box center [307, 547] width 35 height 25
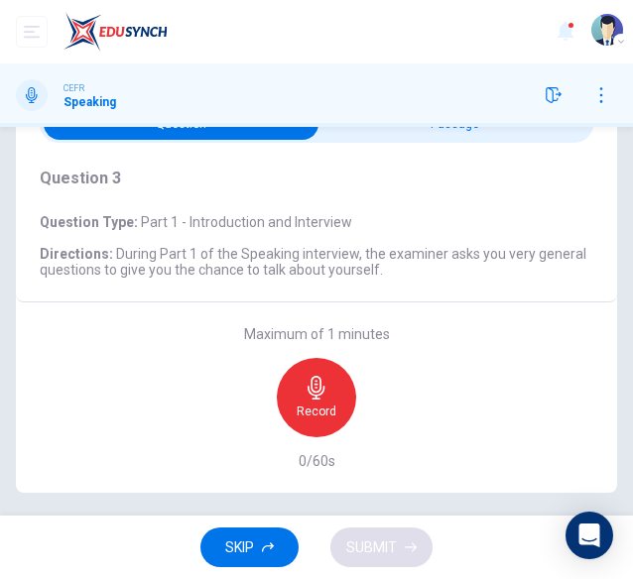
scroll to position [0, 0]
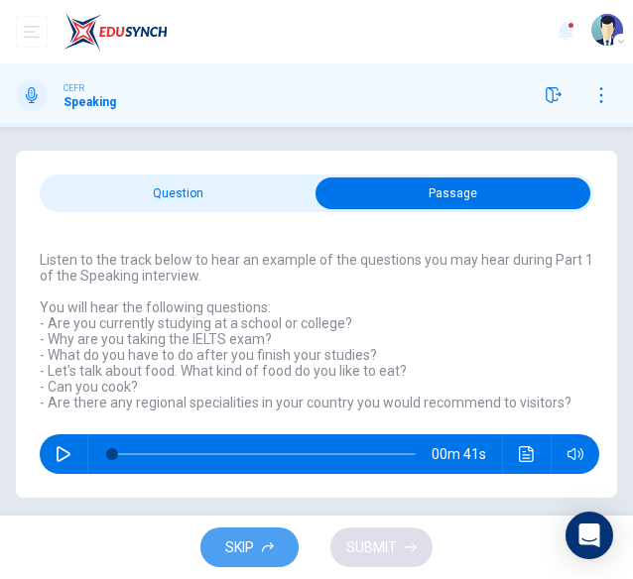
click at [239, 543] on span "SKIP" at bounding box center [239, 547] width 29 height 25
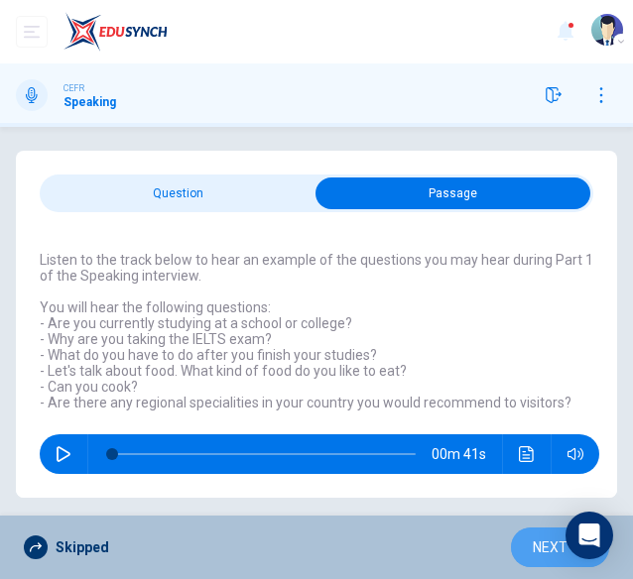
click at [535, 550] on span "NEXT" at bounding box center [549, 547] width 35 height 25
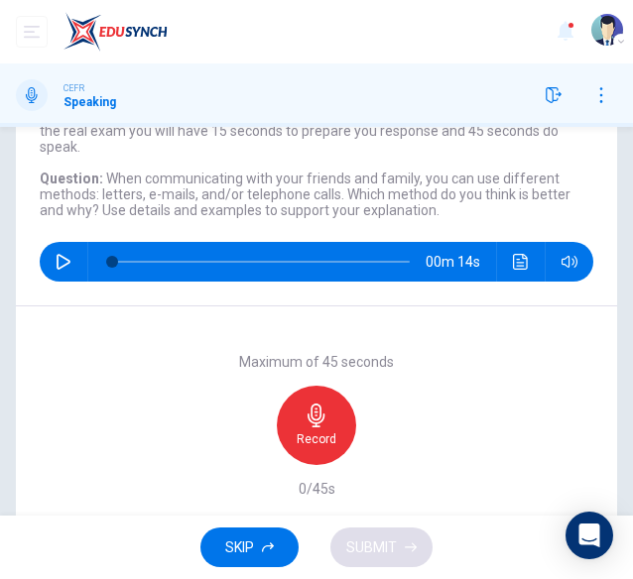
scroll to position [149, 0]
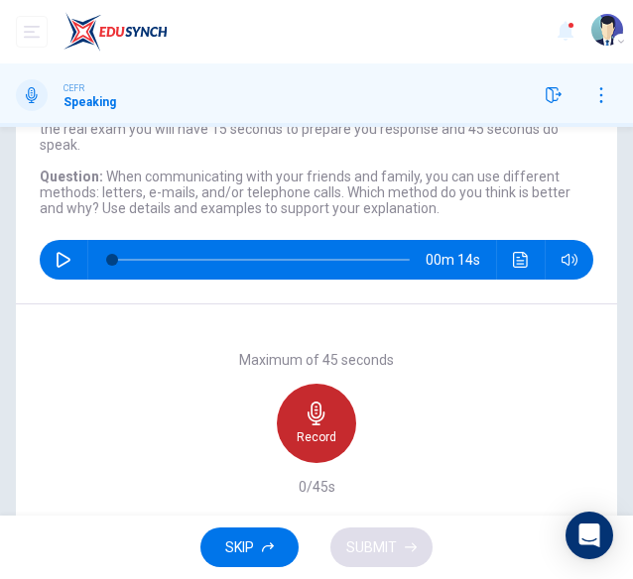
click at [299, 427] on div "Record" at bounding box center [316, 423] width 79 height 79
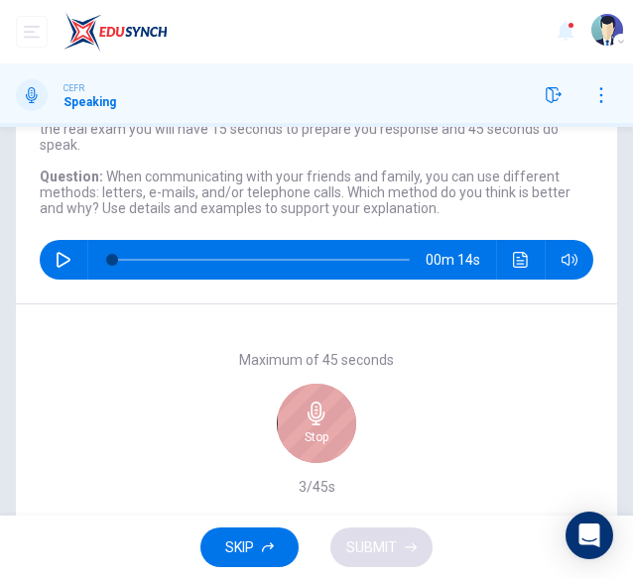
click at [299, 427] on div "Stop" at bounding box center [316, 423] width 79 height 79
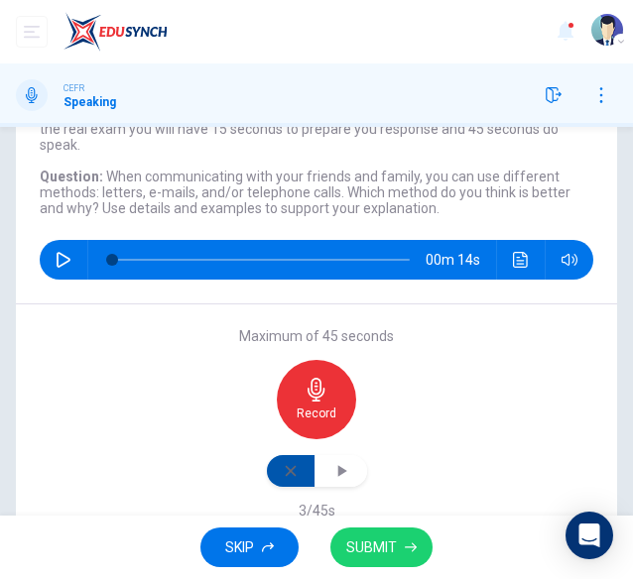
click at [284, 471] on icon "button" at bounding box center [291, 471] width 16 height 16
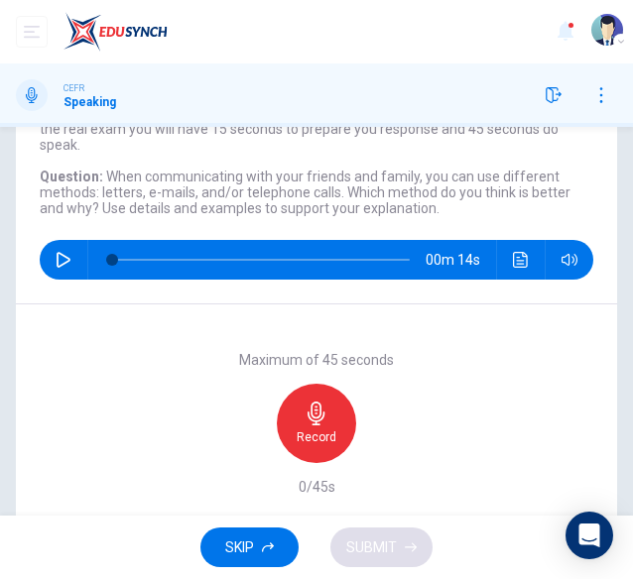
click at [307, 414] on icon "button" at bounding box center [315, 414] width 17 height 24
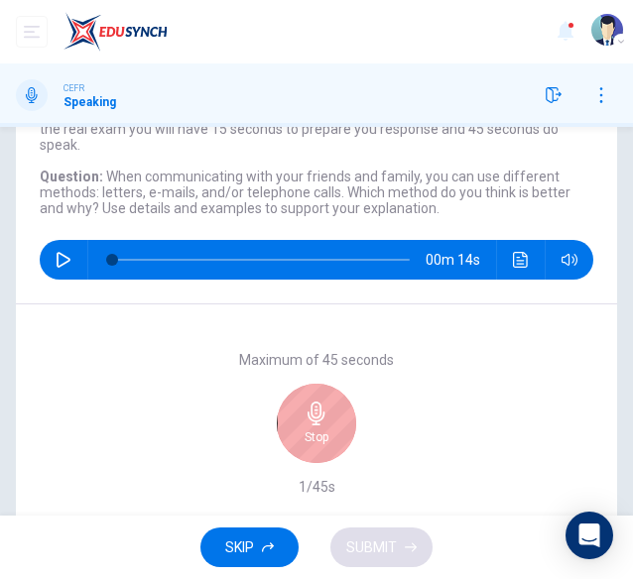
click at [307, 414] on icon "button" at bounding box center [315, 414] width 17 height 24
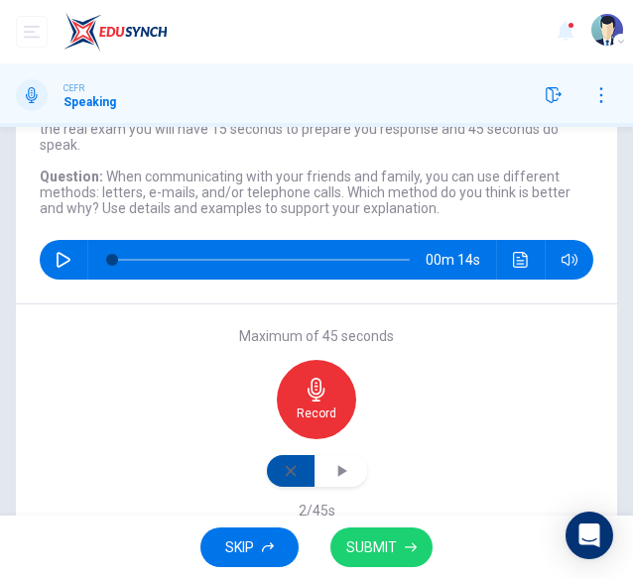
click at [275, 474] on button "button" at bounding box center [291, 471] width 49 height 32
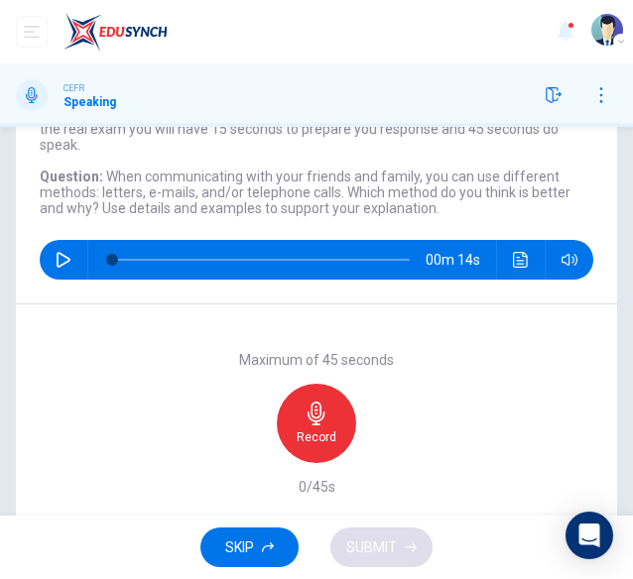
drag, startPoint x: 455, startPoint y: 201, endPoint x: 295, endPoint y: 198, distance: 159.7
click at [295, 198] on h6 "Question : When communicating with your friends and family, you can use differe…" at bounding box center [316, 193] width 553 height 48
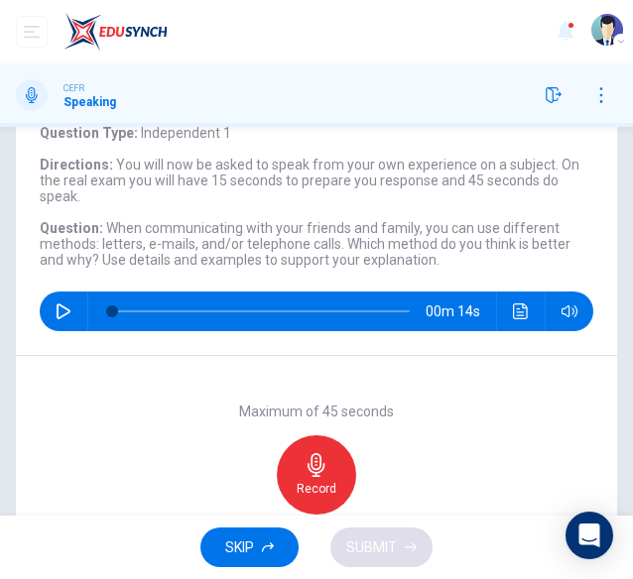
scroll to position [93, 0]
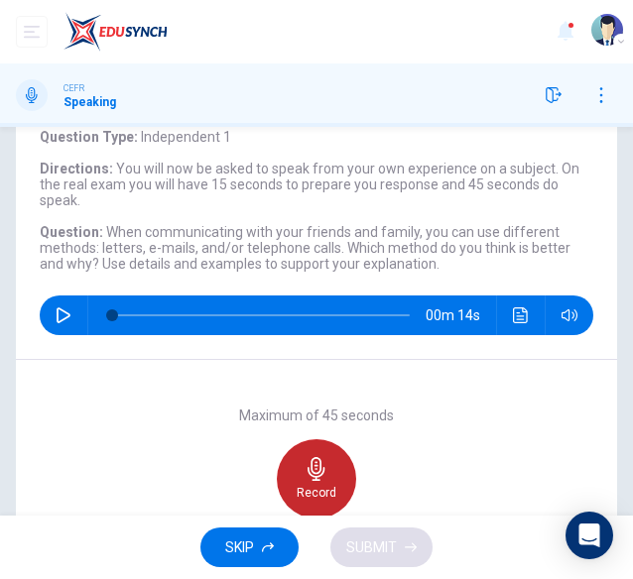
click at [304, 470] on icon "button" at bounding box center [316, 469] width 24 height 24
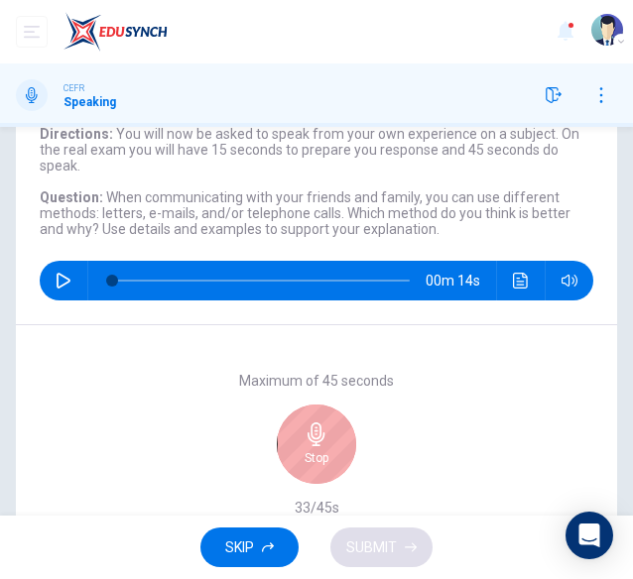
scroll to position [146, 0]
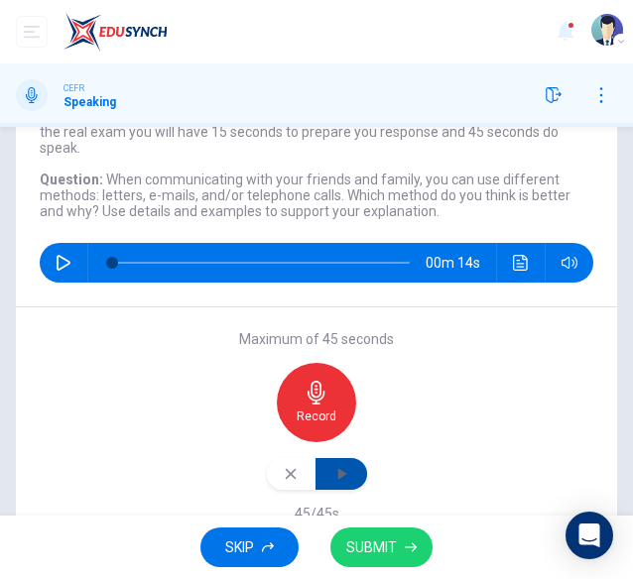
click at [359, 478] on button "button" at bounding box center [341, 474] width 52 height 32
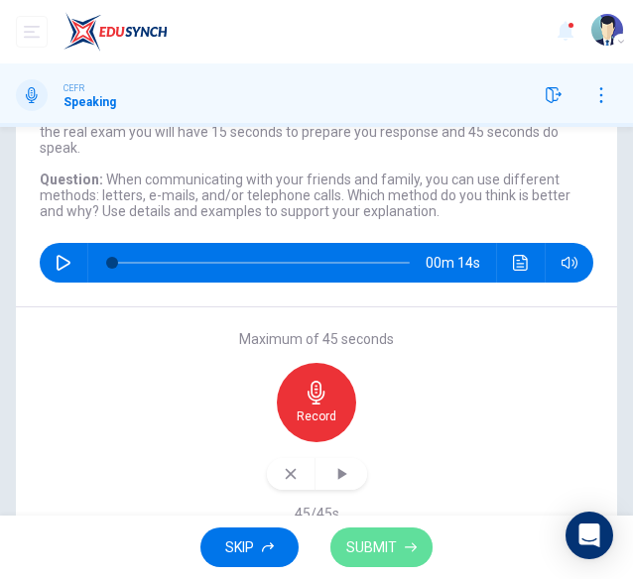
click at [379, 543] on span "SUBMIT" at bounding box center [371, 547] width 51 height 25
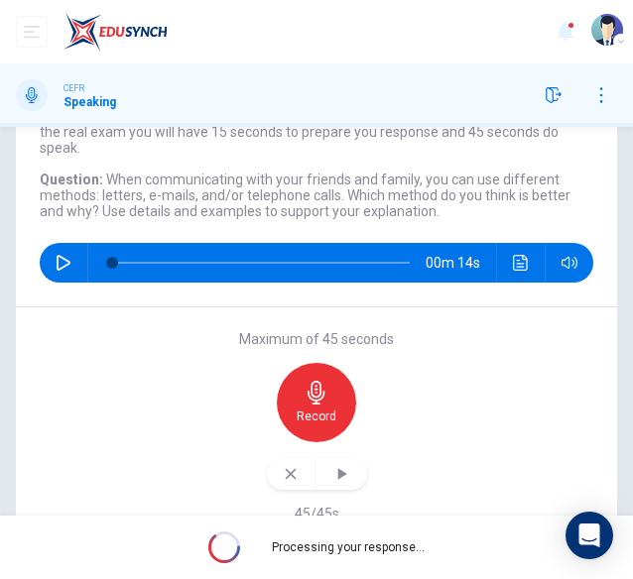
scroll to position [129, 0]
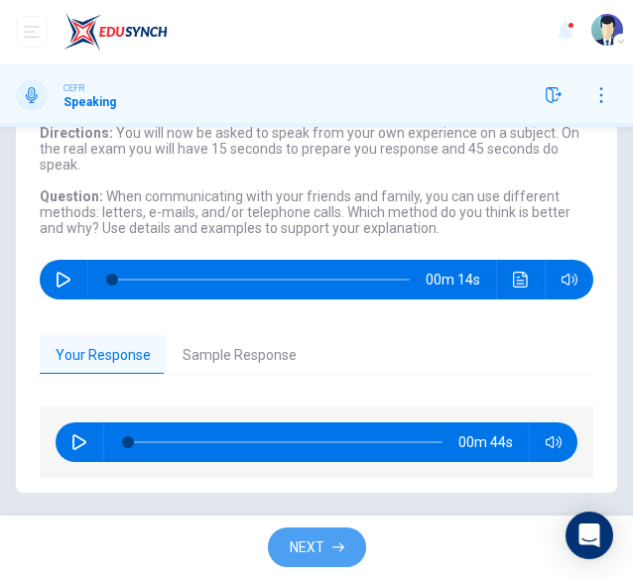
click at [332, 550] on icon "button" at bounding box center [338, 547] width 12 height 12
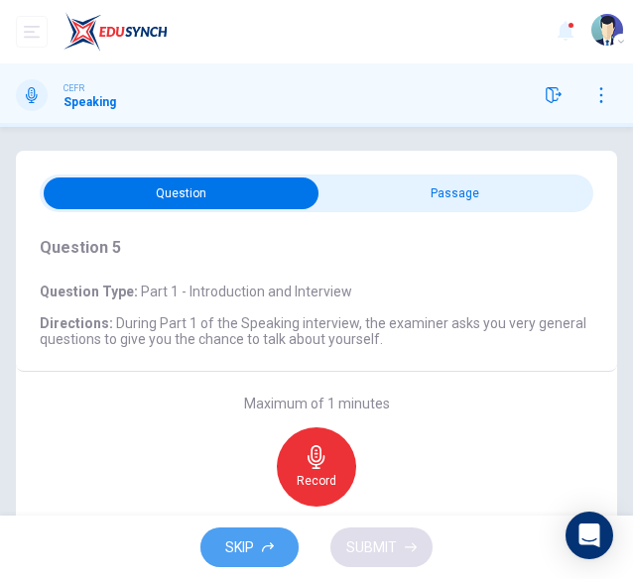
click at [255, 542] on button "SKIP" at bounding box center [249, 547] width 98 height 41
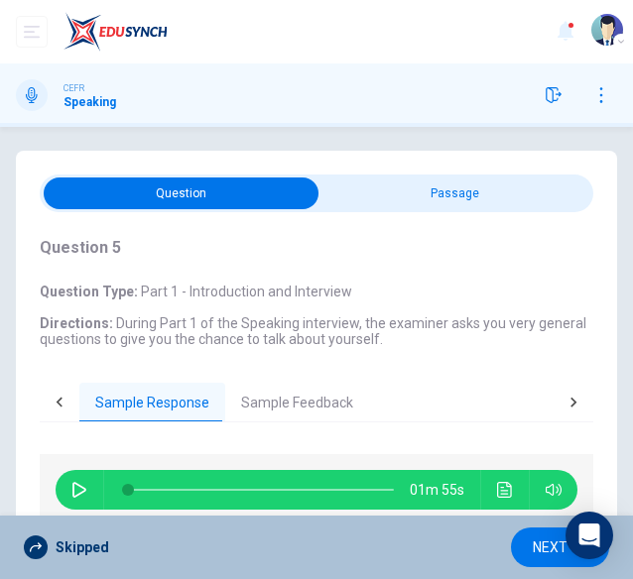
click at [545, 526] on div "Skipped NEXT" at bounding box center [316, 547] width 633 height 63
click at [546, 535] on span "NEXT" at bounding box center [549, 547] width 35 height 25
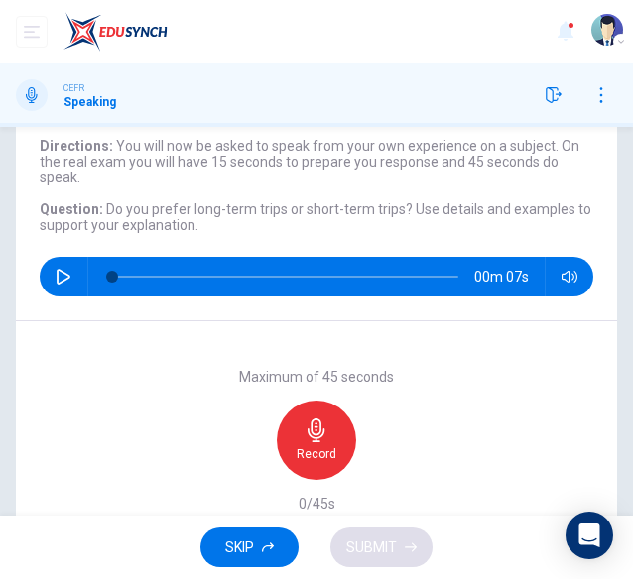
scroll to position [121, 0]
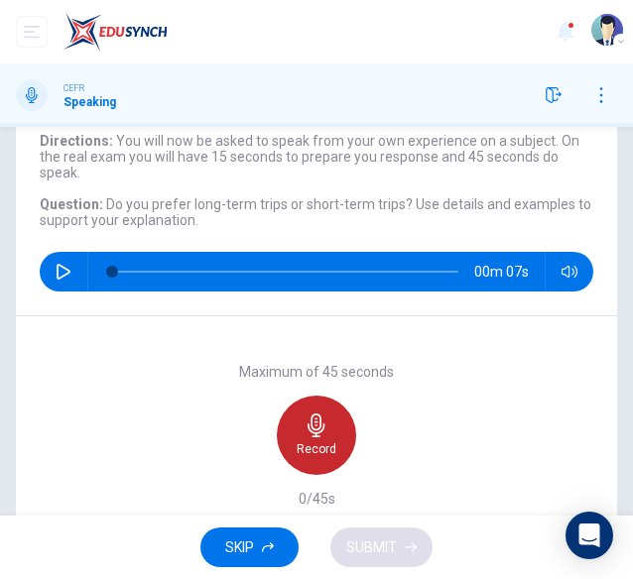
click at [311, 417] on icon "button" at bounding box center [315, 425] width 17 height 24
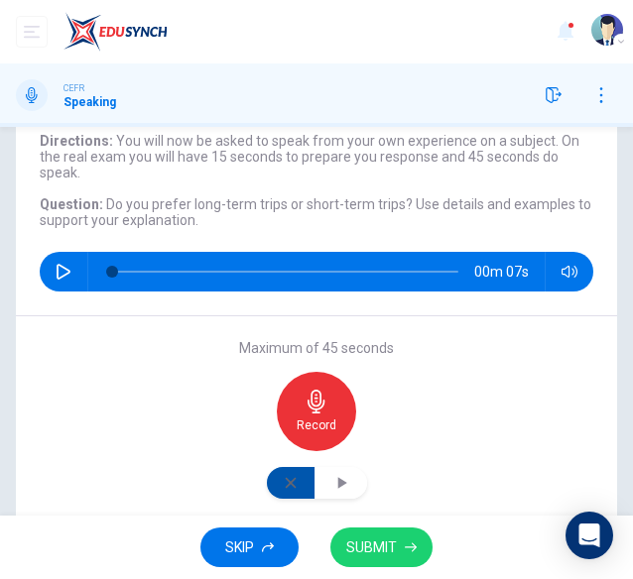
click at [292, 475] on icon "button" at bounding box center [291, 483] width 16 height 16
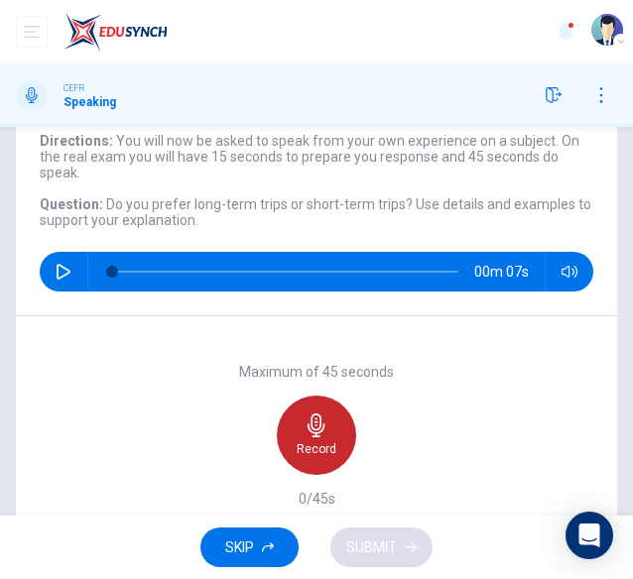
click at [304, 432] on icon "button" at bounding box center [316, 425] width 24 height 24
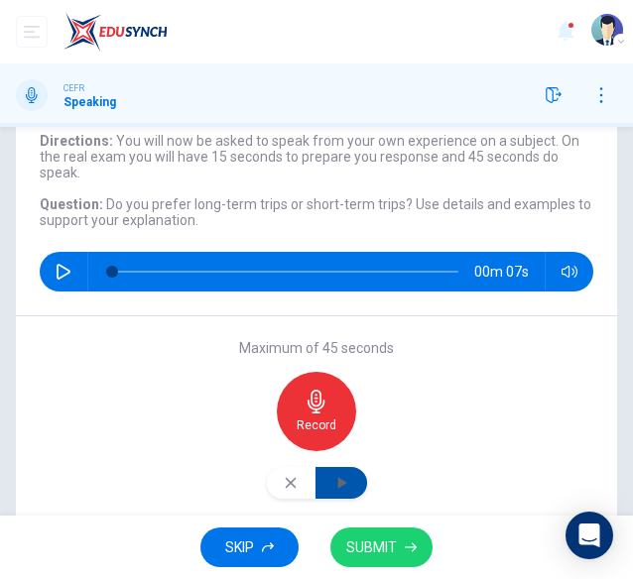
click at [337, 483] on icon "button" at bounding box center [341, 483] width 9 height 12
click at [299, 479] on button "button" at bounding box center [291, 483] width 49 height 32
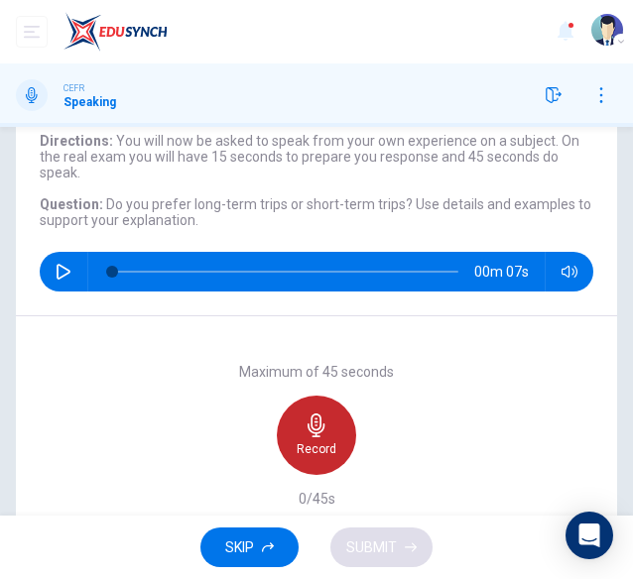
click at [304, 433] on icon "button" at bounding box center [316, 425] width 24 height 24
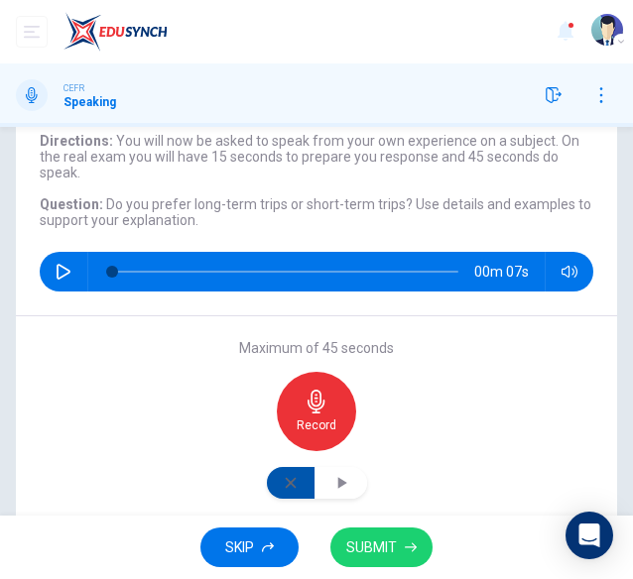
click at [290, 483] on icon "button" at bounding box center [291, 483] width 16 height 16
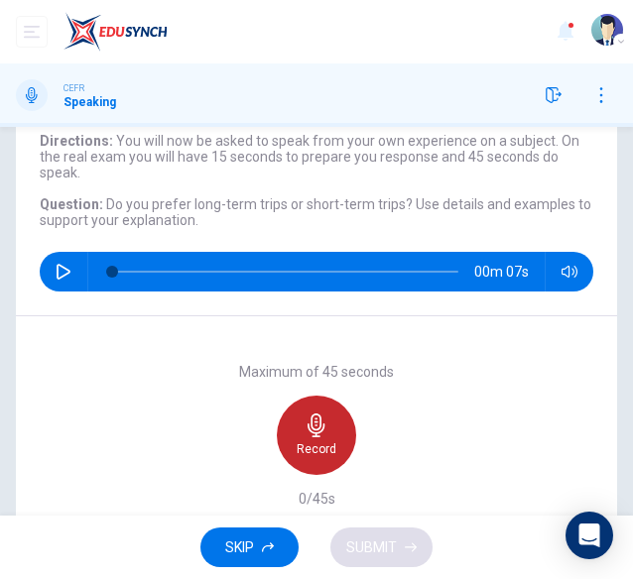
click at [311, 433] on icon "button" at bounding box center [315, 425] width 17 height 24
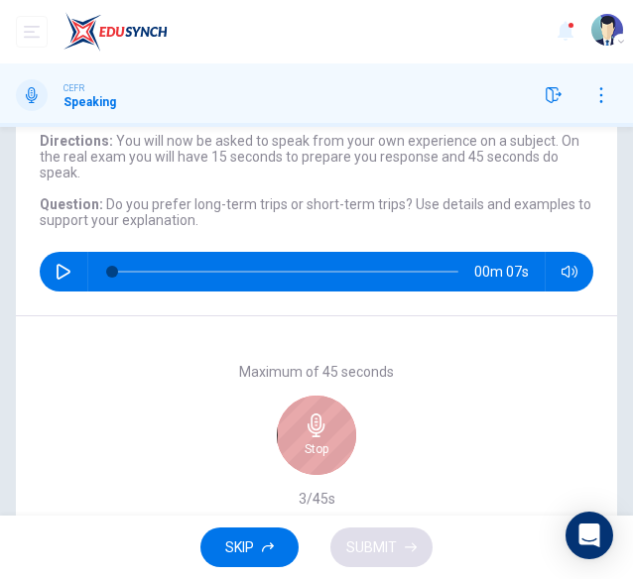
click at [311, 433] on icon "button" at bounding box center [315, 425] width 17 height 24
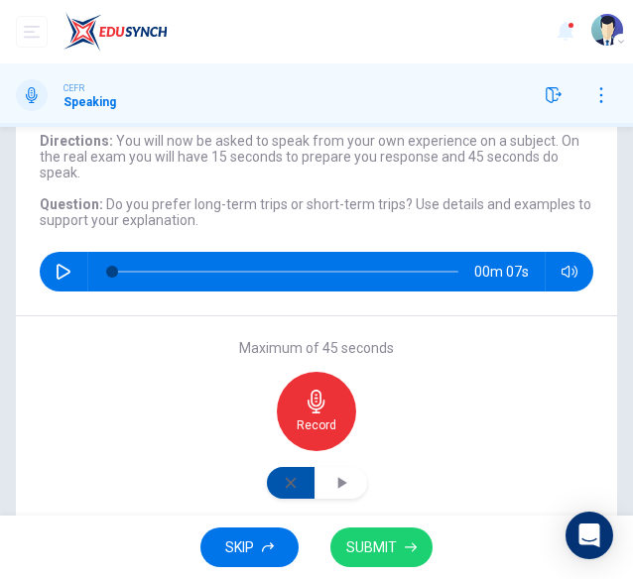
click at [285, 481] on icon "button" at bounding box center [290, 483] width 11 height 11
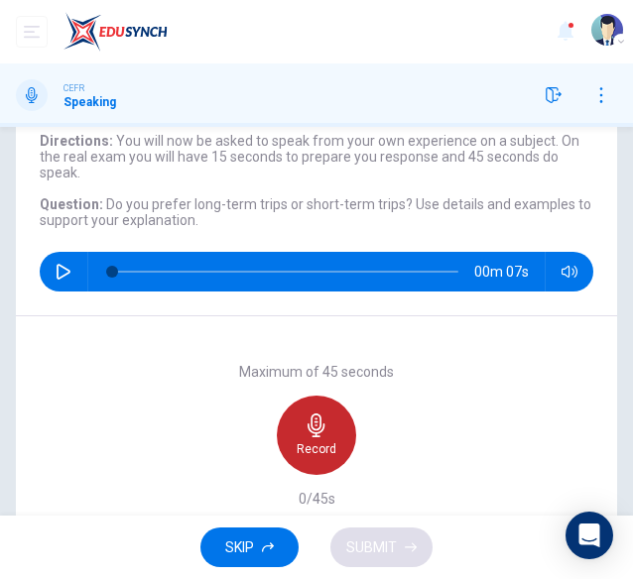
click at [314, 432] on icon "button" at bounding box center [315, 425] width 17 height 24
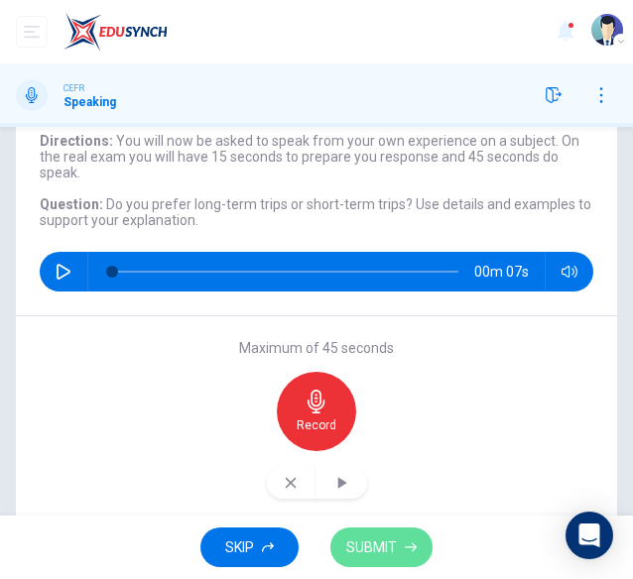
click at [399, 532] on button "SUBMIT" at bounding box center [381, 547] width 102 height 41
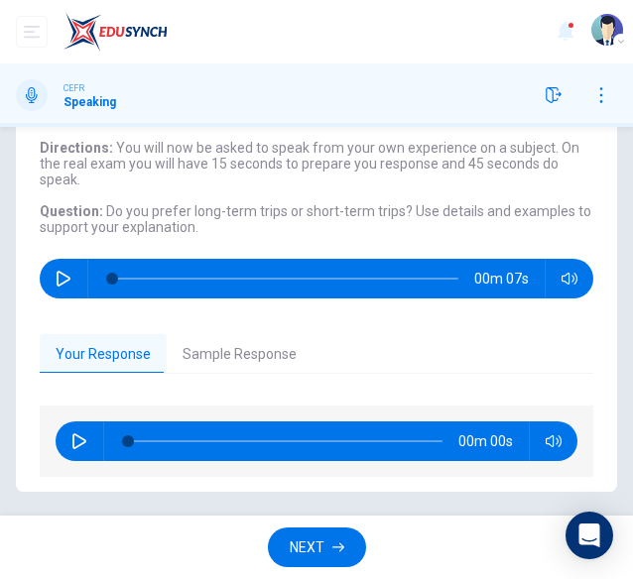
scroll to position [113, 0]
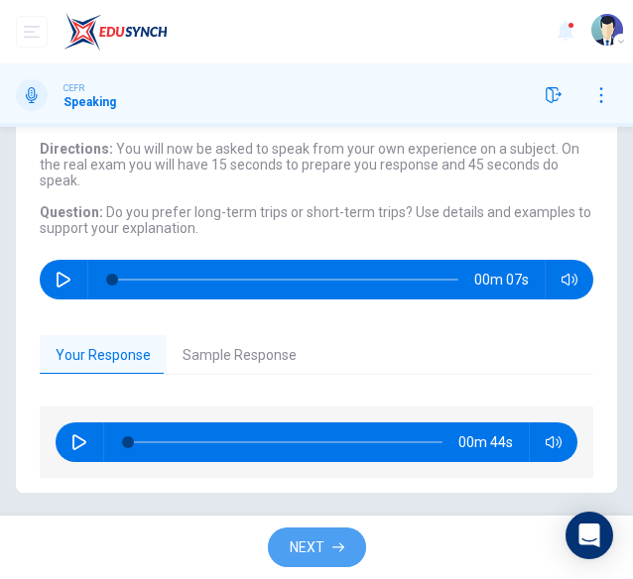
click at [315, 538] on span "NEXT" at bounding box center [307, 547] width 35 height 25
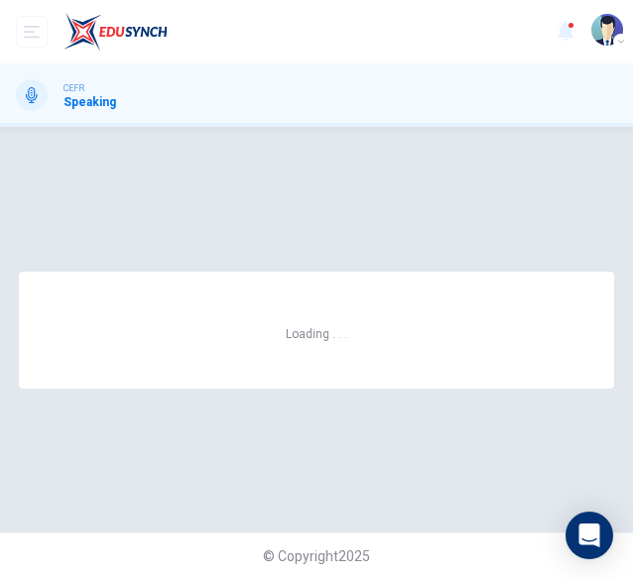
scroll to position [0, 0]
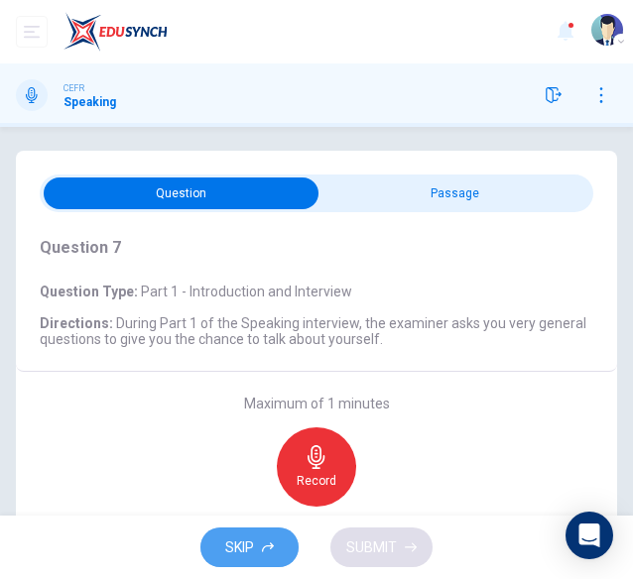
click at [225, 538] on span "SKIP" at bounding box center [239, 547] width 29 height 25
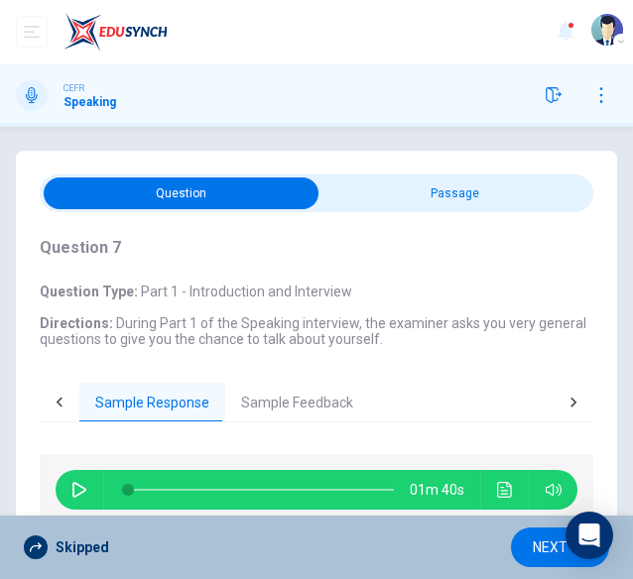
scroll to position [4, 0]
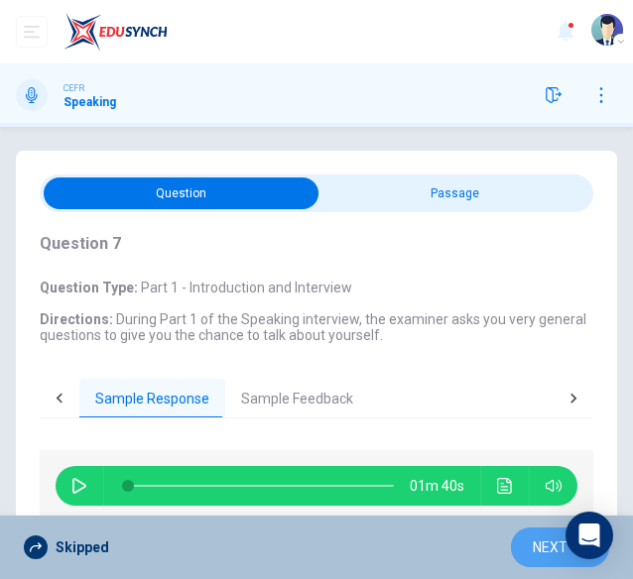
click at [536, 544] on span "NEXT" at bounding box center [549, 547] width 35 height 25
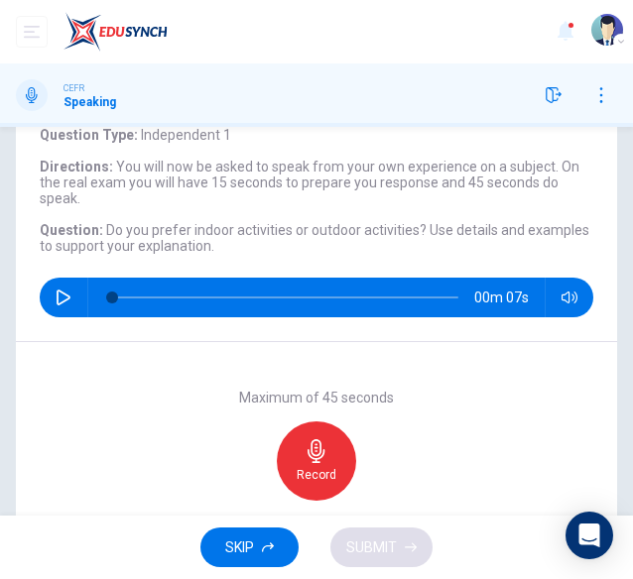
scroll to position [96, 0]
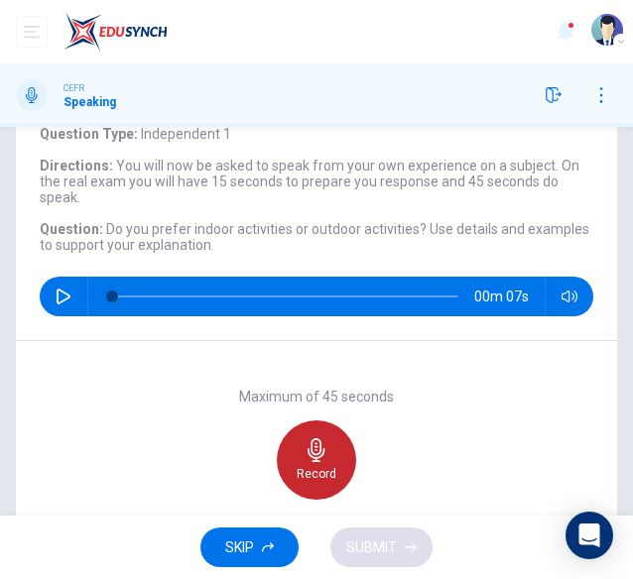
click at [317, 460] on icon "button" at bounding box center [316, 450] width 24 height 24
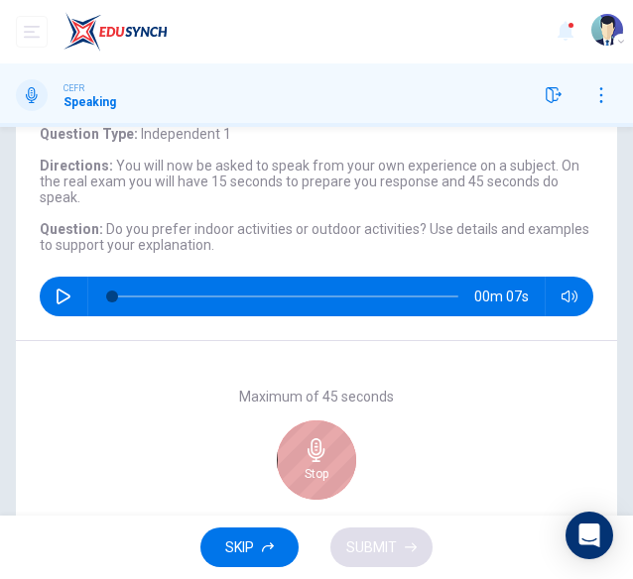
click at [317, 460] on icon "button" at bounding box center [316, 450] width 24 height 24
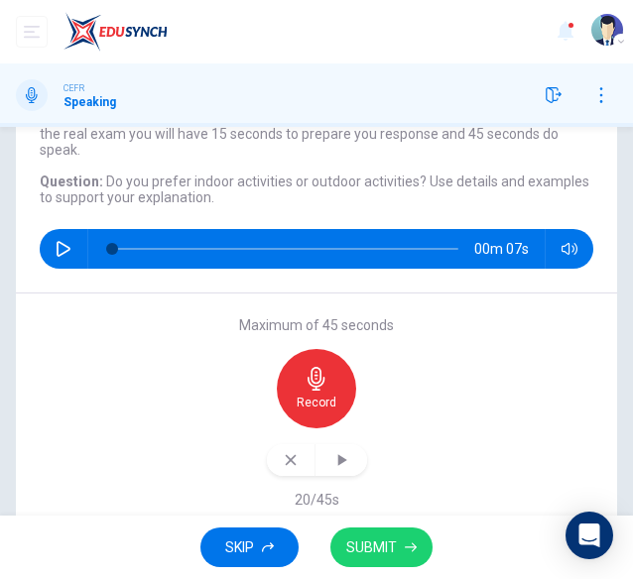
scroll to position [182, 0]
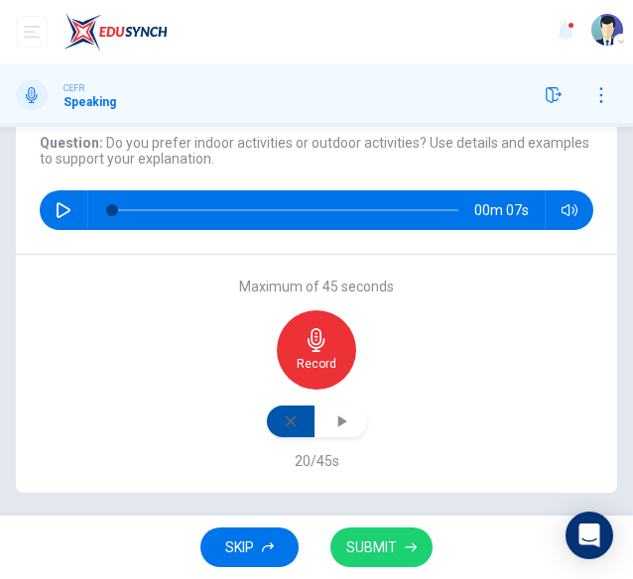
click at [283, 428] on button "button" at bounding box center [291, 422] width 49 height 32
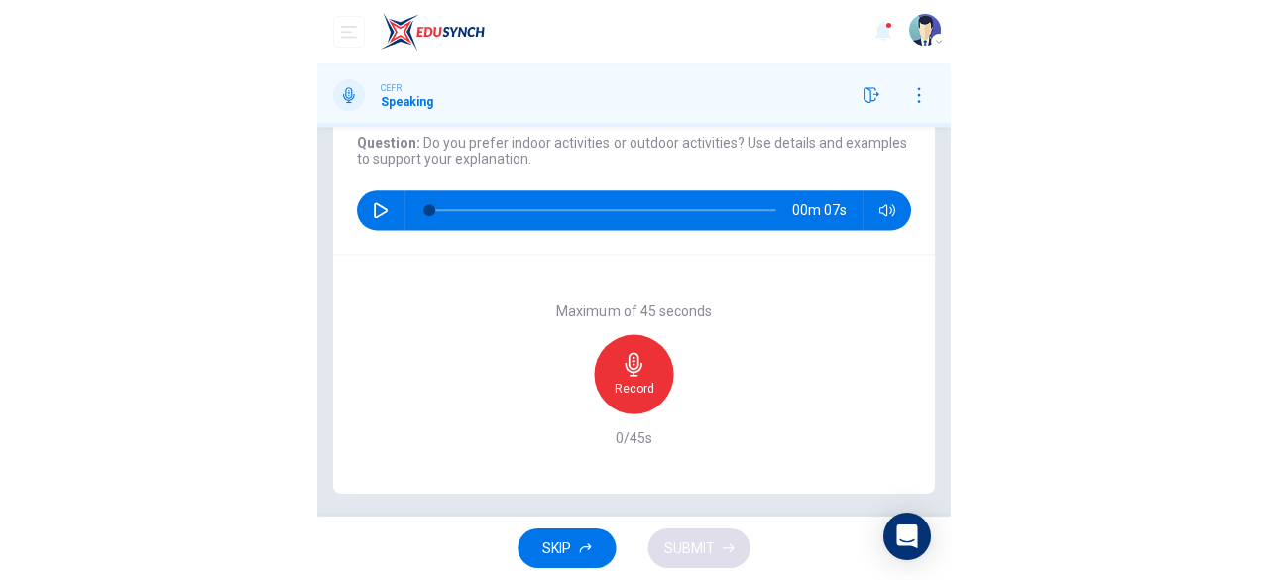
scroll to position [0, 0]
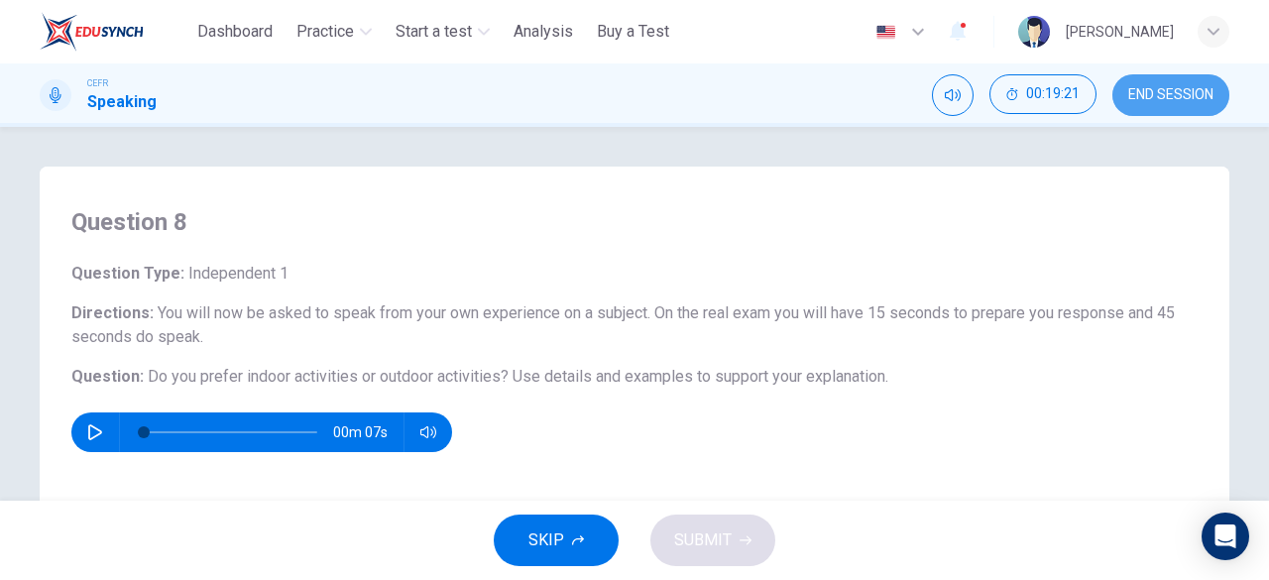
drag, startPoint x: 1172, startPoint y: 103, endPoint x: 736, endPoint y: 125, distance: 436.8
click at [1172, 103] on button "END SESSION" at bounding box center [1170, 95] width 117 height 42
